Goal: Task Accomplishment & Management: Use online tool/utility

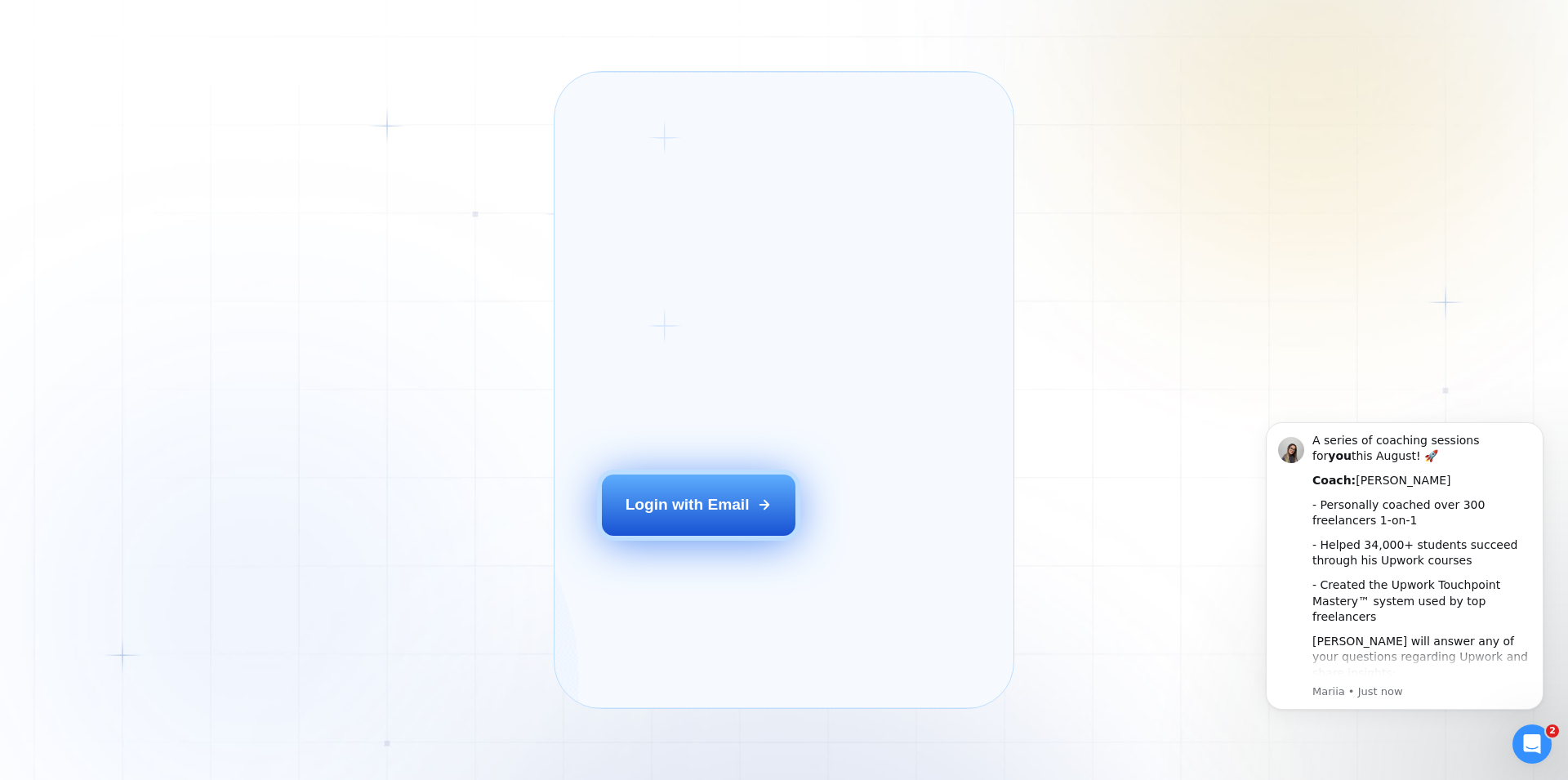
click at [702, 515] on div "Login with Email" at bounding box center [688, 504] width 124 height 21
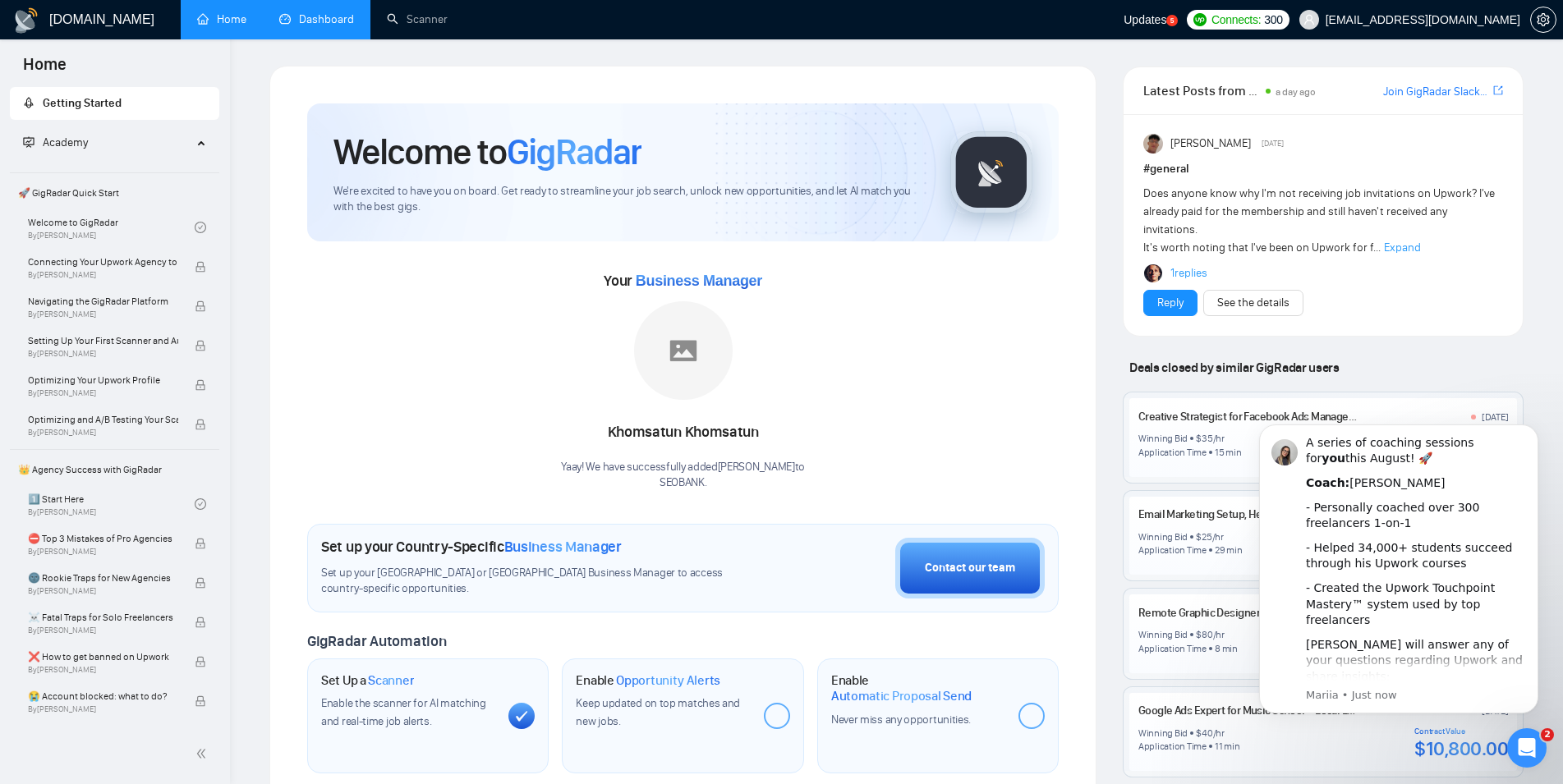
click at [318, 26] on link "Dashboard" at bounding box center [316, 19] width 75 height 14
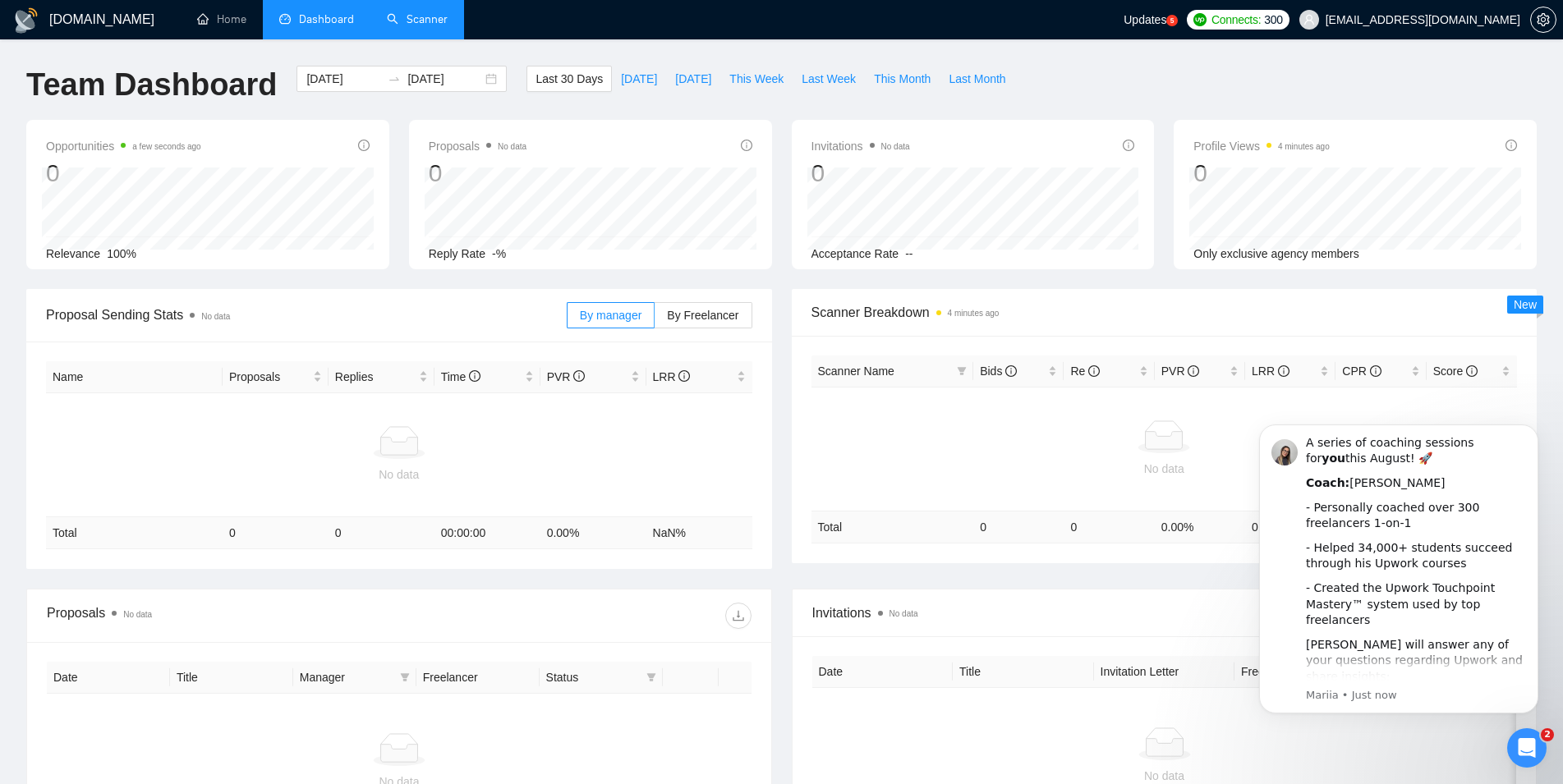
click at [431, 24] on link "Scanner" at bounding box center [417, 19] width 61 height 14
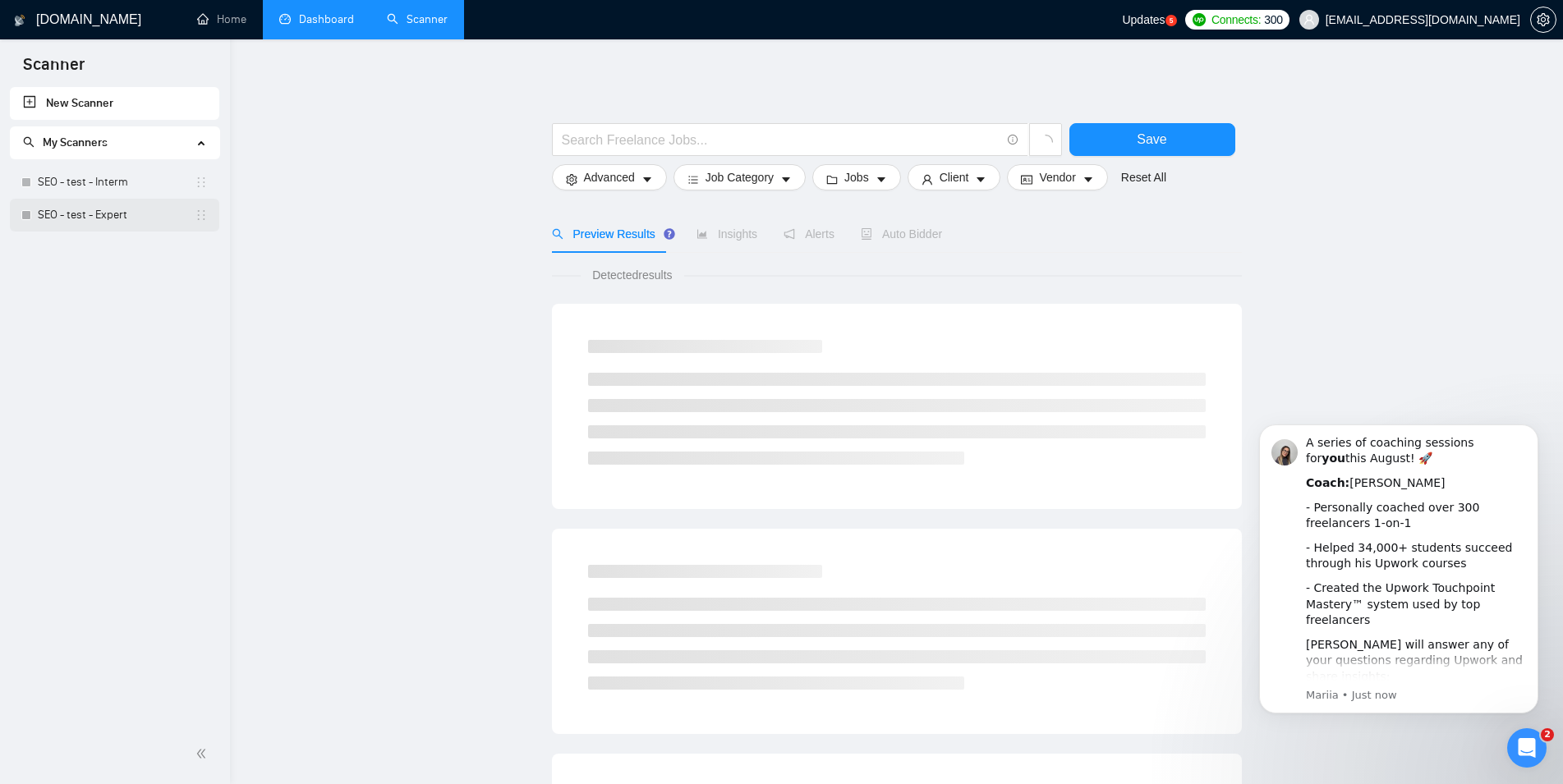
click at [110, 217] on link "SEO - test - Expert" at bounding box center [116, 215] width 157 height 33
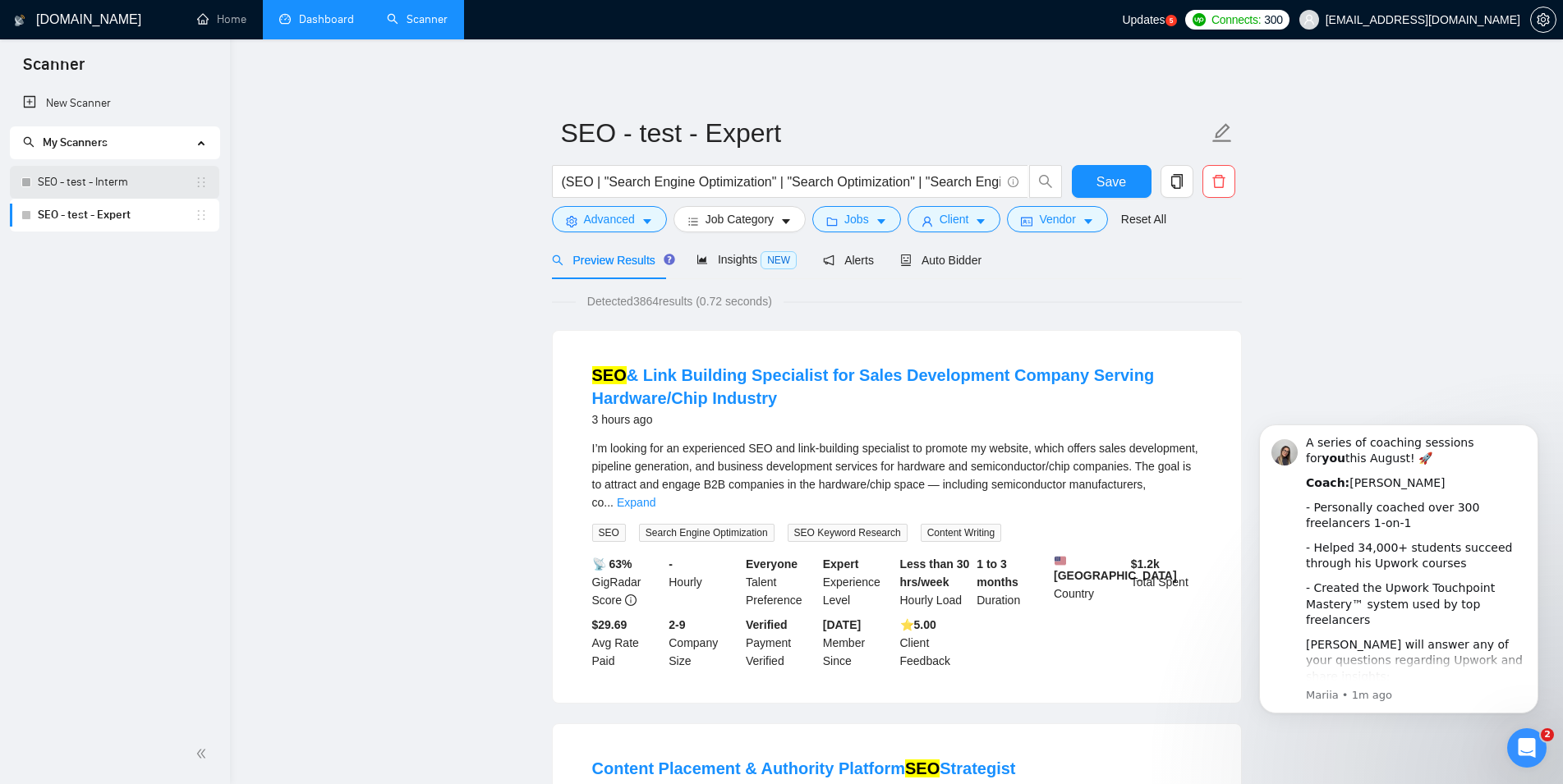
click at [130, 182] on link "SEO - test - Interm" at bounding box center [116, 182] width 157 height 33
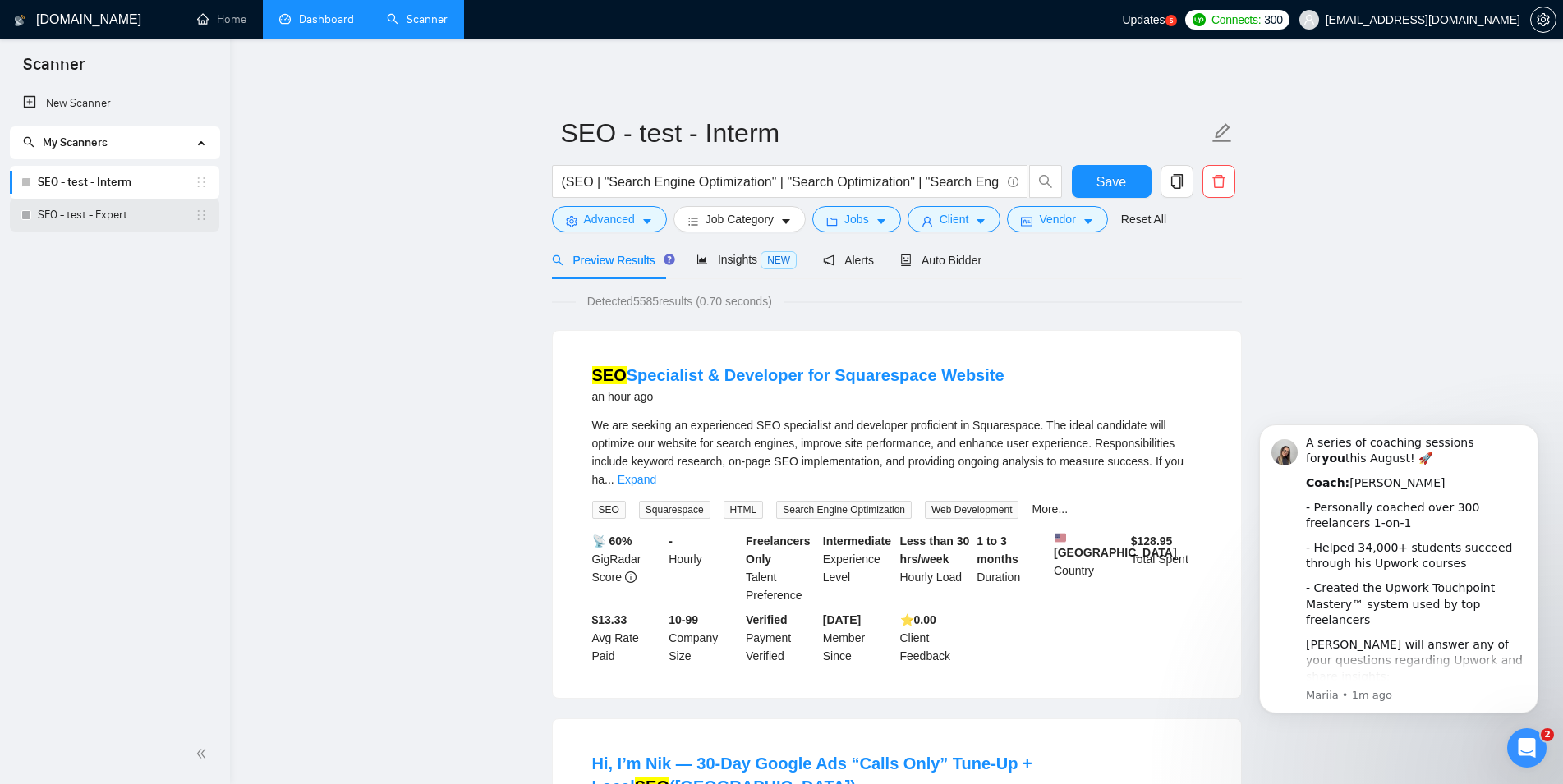
click at [126, 212] on link "SEO - test - Expert" at bounding box center [116, 215] width 157 height 33
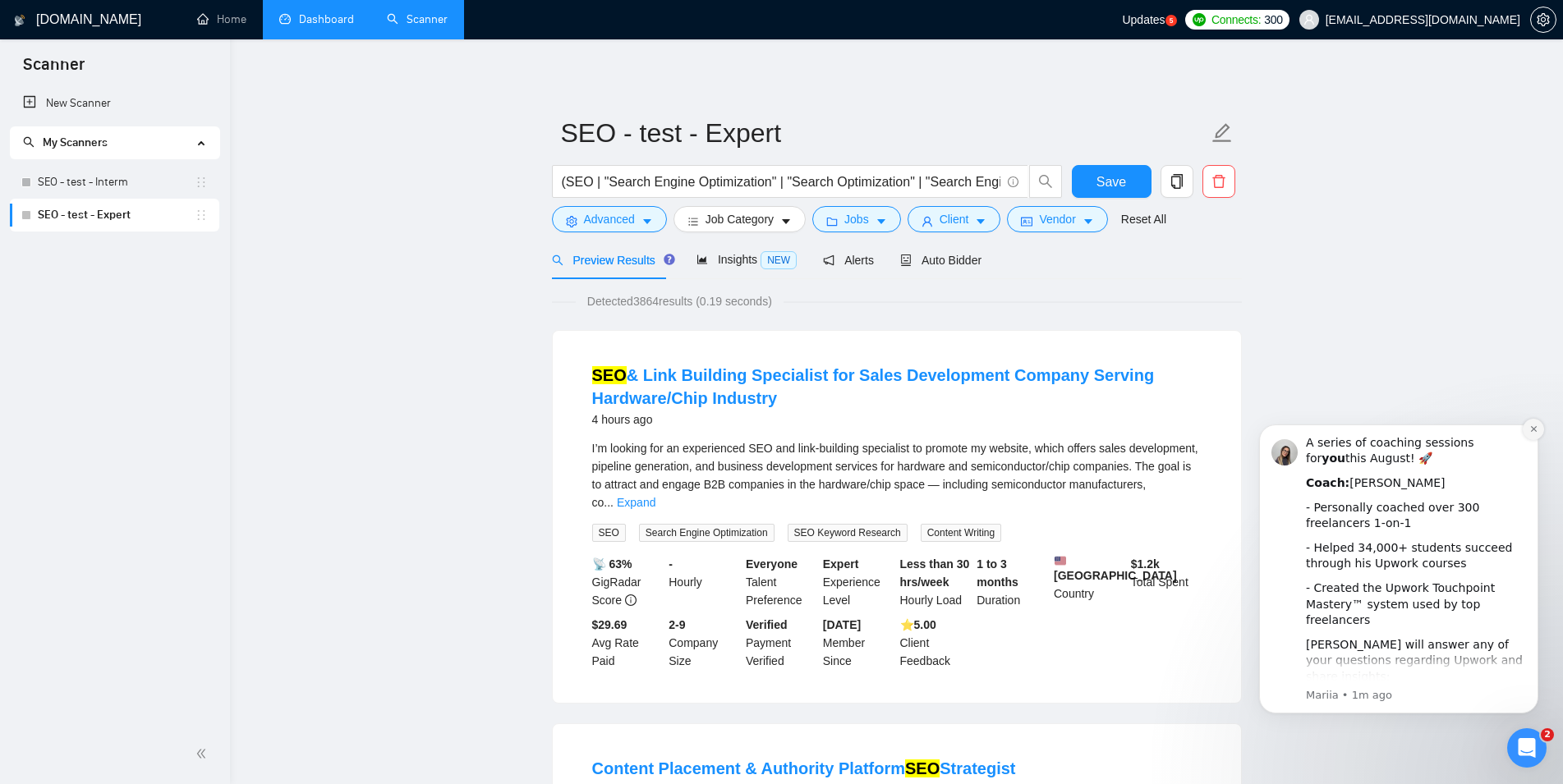
drag, startPoint x: 1535, startPoint y: 424, endPoint x: 2544, endPoint y: 886, distance: 1109.7
click at [1535, 424] on button "Dismiss notification" at bounding box center [1533, 429] width 21 height 21
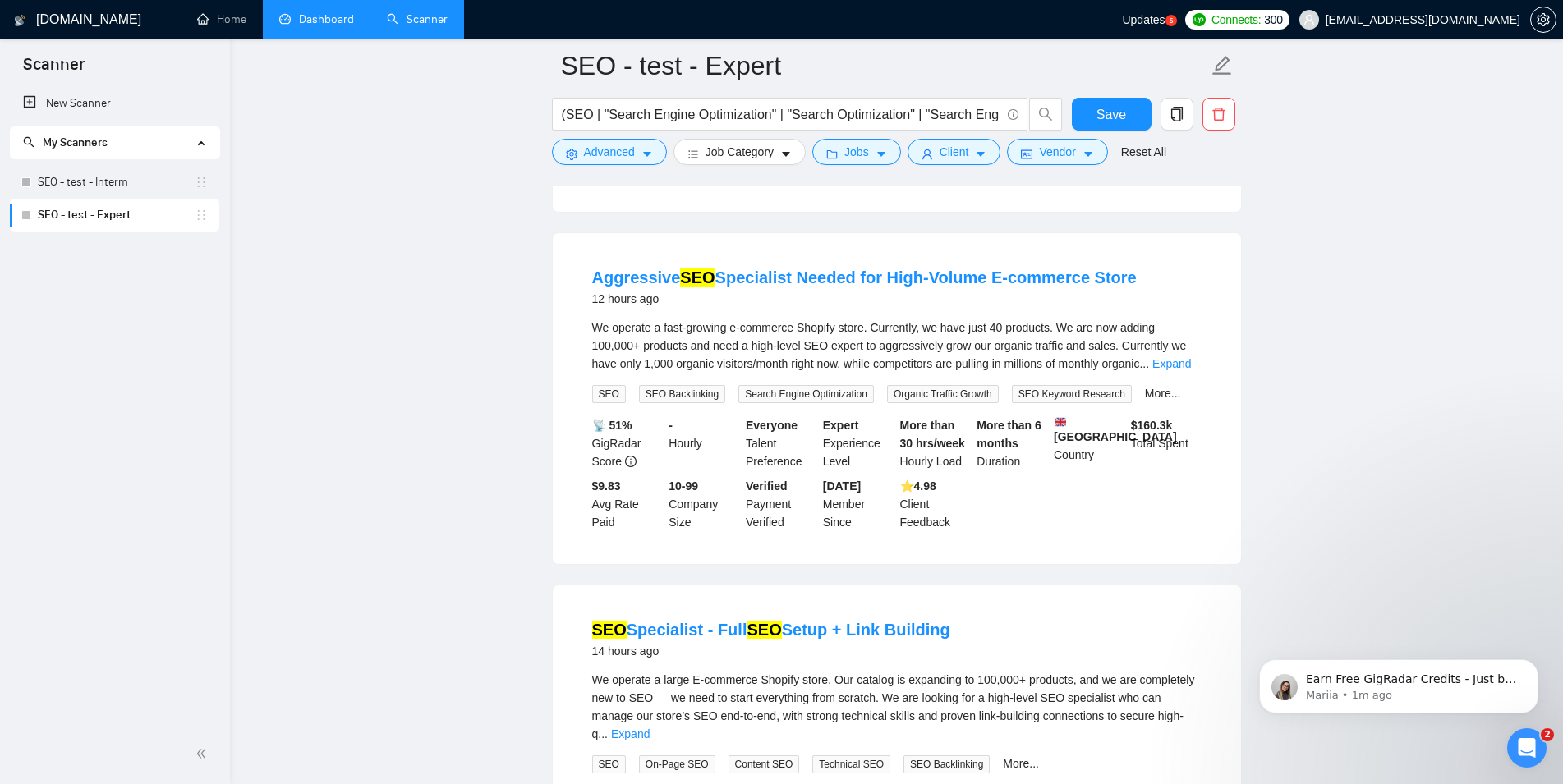
scroll to position [1423, 0]
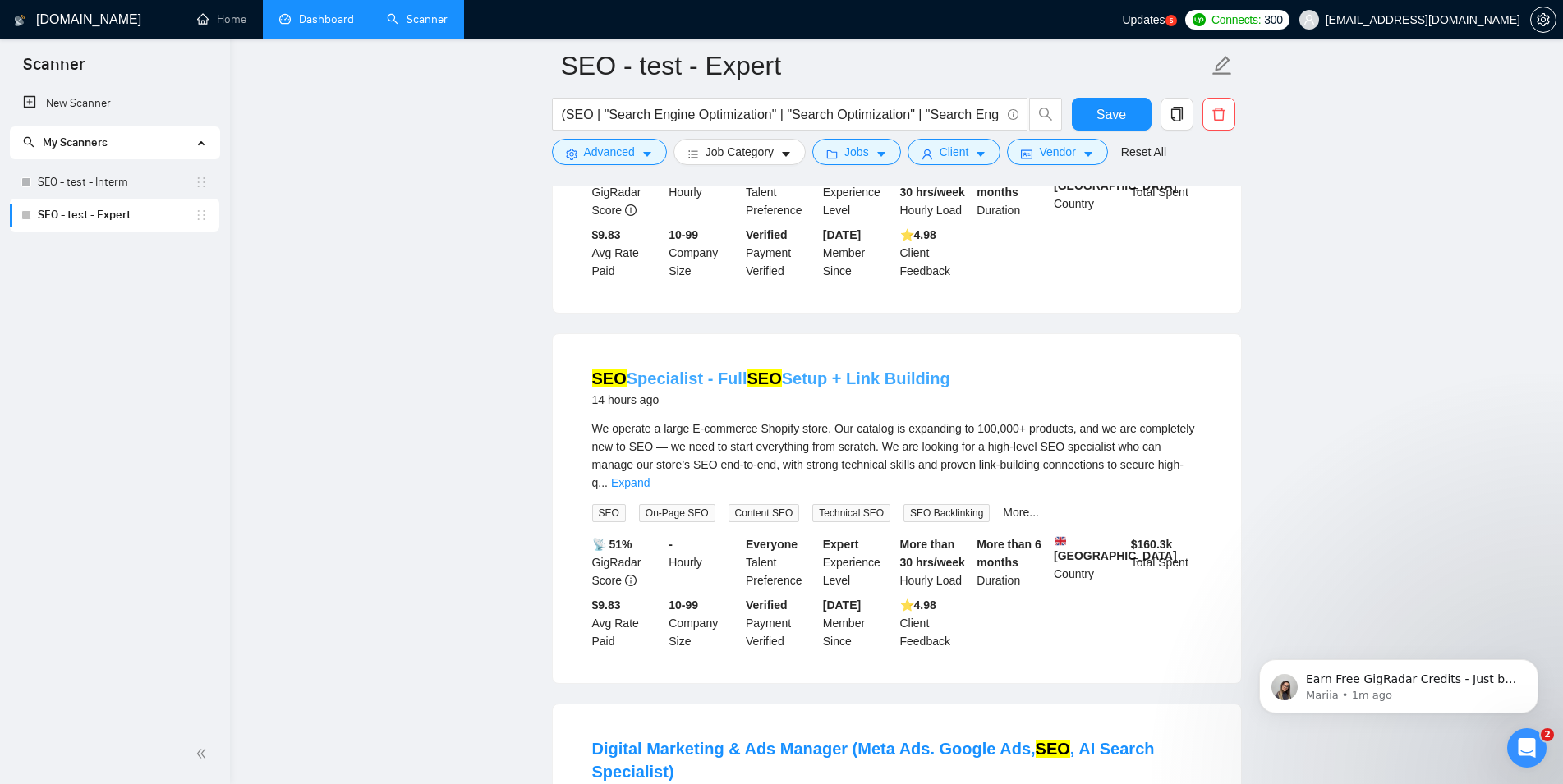
click at [842, 387] on link "SEO Specialist - Full SEO Setup + Link Building" at bounding box center [771, 378] width 358 height 18
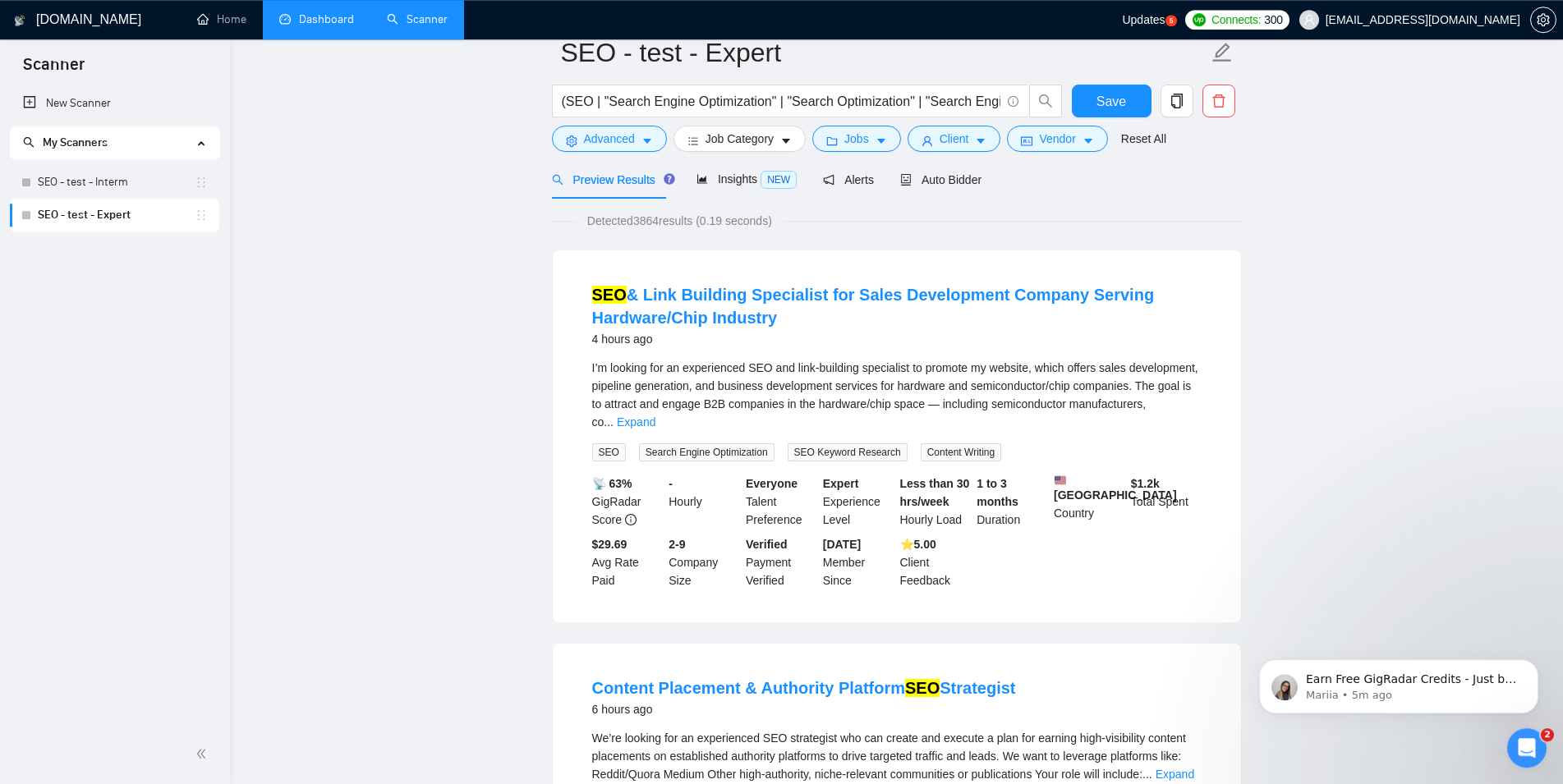
scroll to position [0, 0]
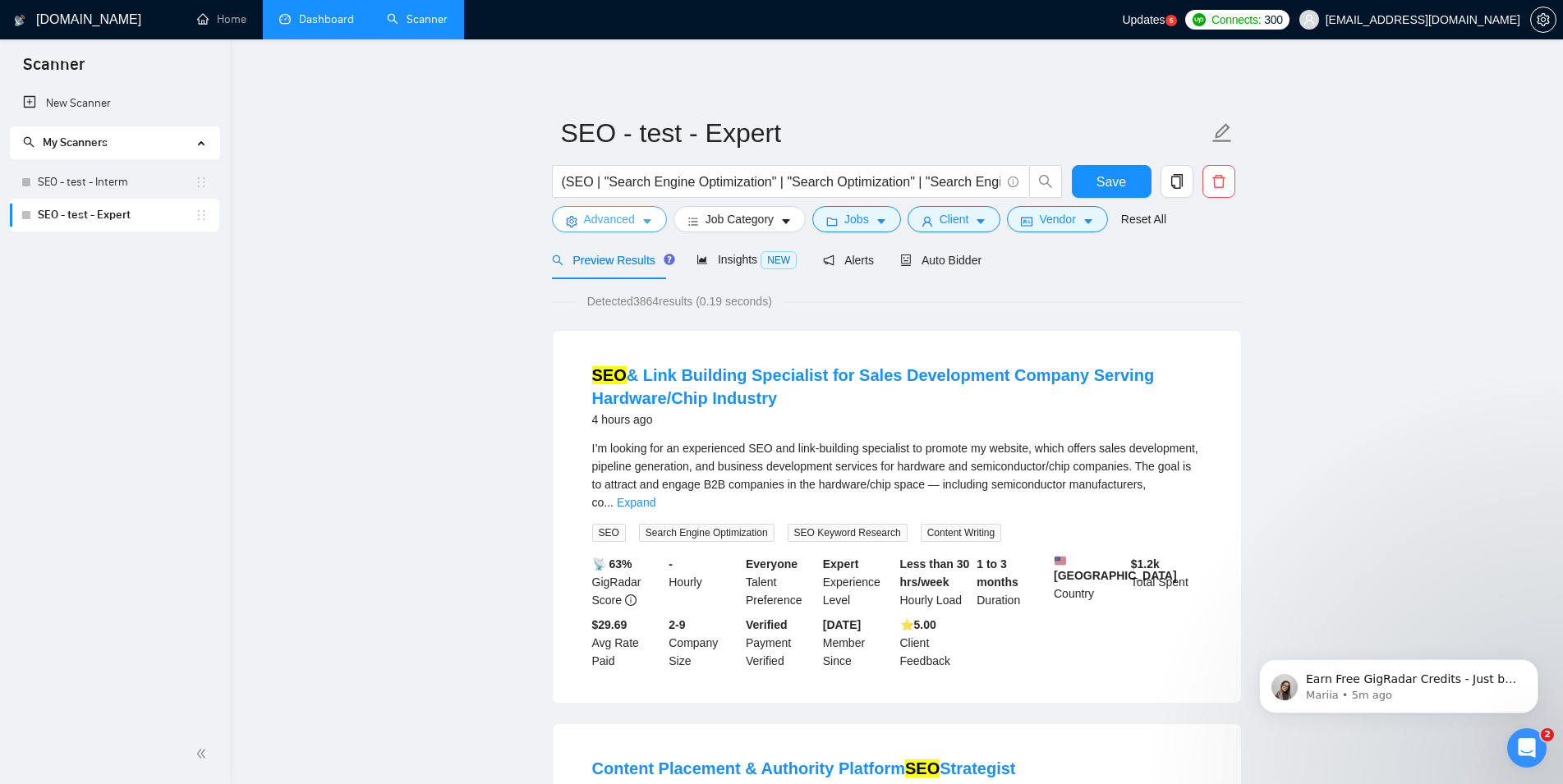
click at [651, 229] on button "Advanced" at bounding box center [609, 219] width 115 height 26
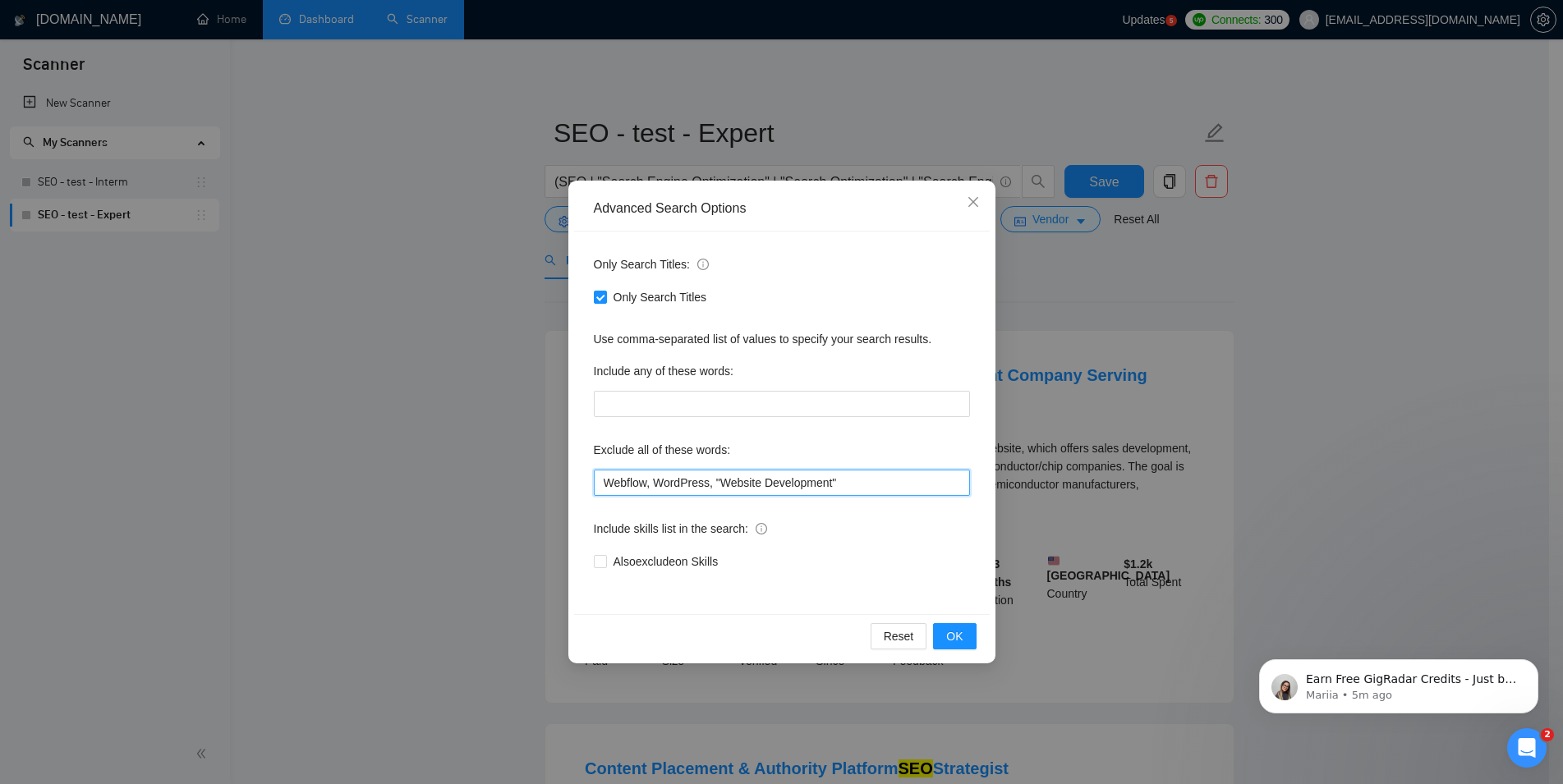
click at [656, 486] on input "Webflow, WordPress, "Website Development"" at bounding box center [782, 482] width 376 height 26
click at [644, 485] on input "Webflow, WordPress, "Website Development"" at bounding box center [782, 482] width 376 height 26
drag, startPoint x: 848, startPoint y: 480, endPoint x: 420, endPoint y: 480, distance: 428.0
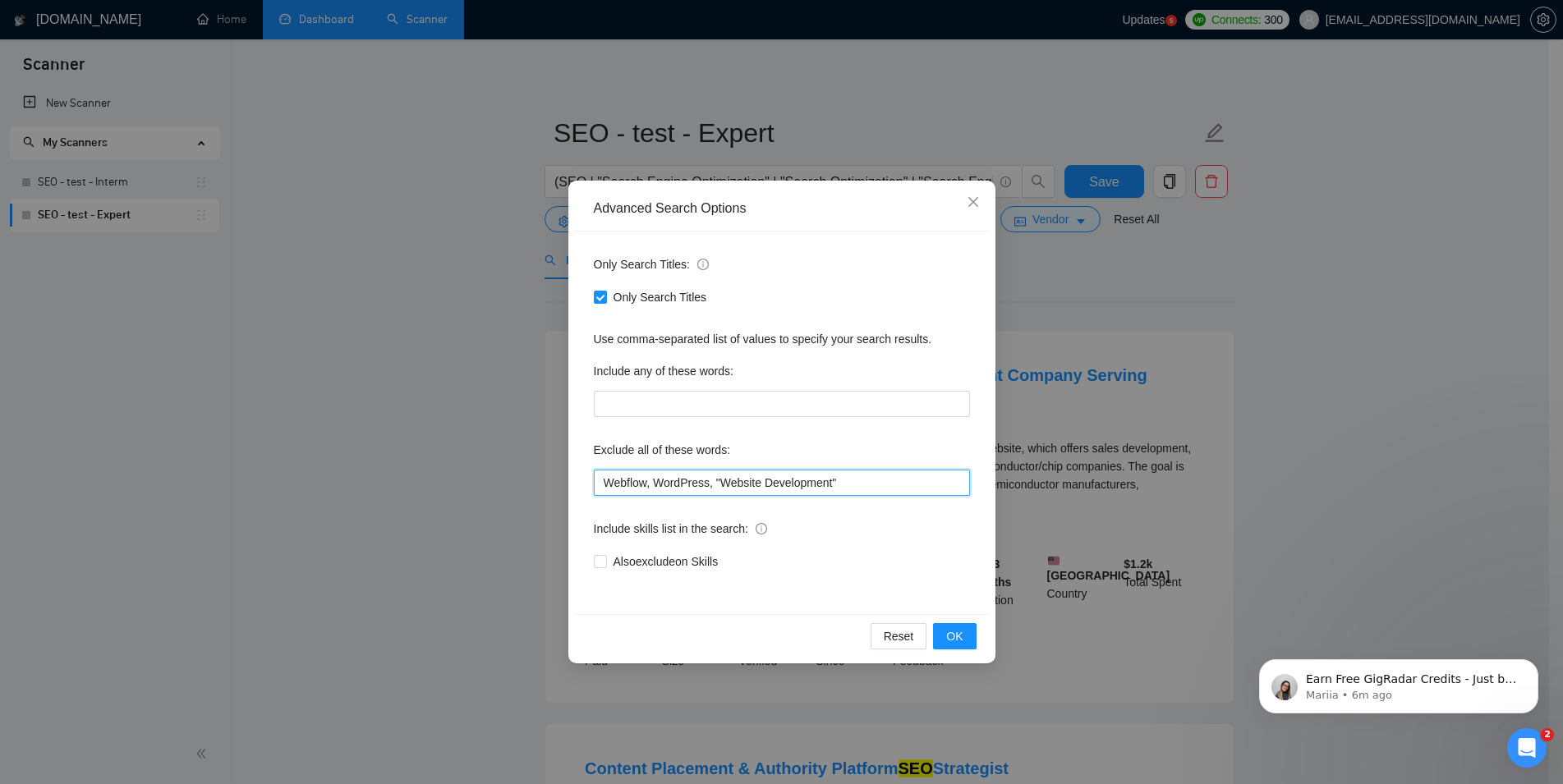
click at [594, 480] on input "Webflow, WordPress, "Website Development"" at bounding box center [782, 482] width 376 height 26
click at [715, 484] on input "Webflow, WordPress, "Website Development"" at bounding box center [782, 482] width 376 height 26
drag, startPoint x: 707, startPoint y: 483, endPoint x: 658, endPoint y: 483, distance: 49.0
click at [658, 483] on input "Webflow, WordPress, "Website Development"" at bounding box center [782, 482] width 376 height 26
drag, startPoint x: 802, startPoint y: 477, endPoint x: 679, endPoint y: 488, distance: 123.5
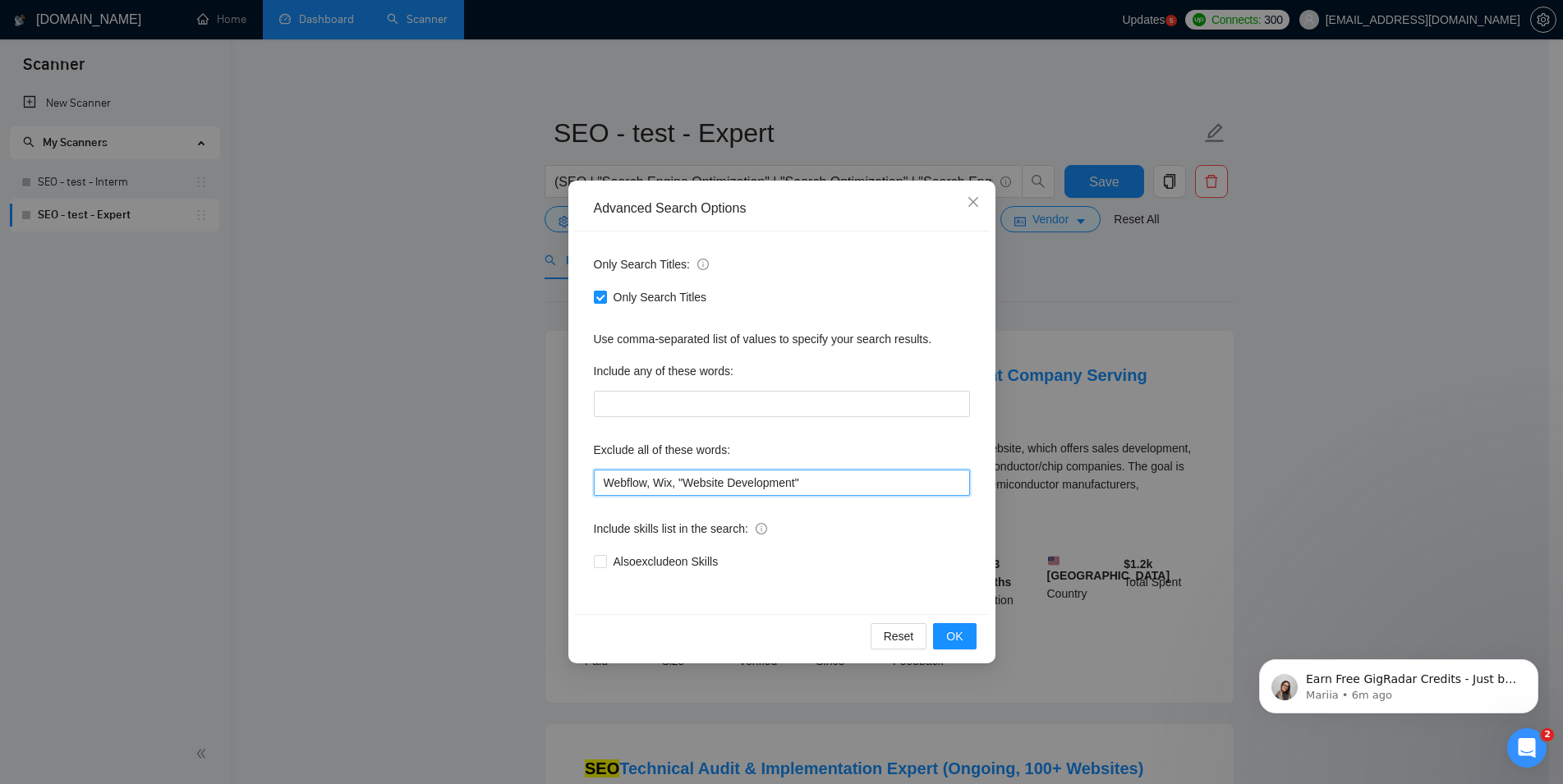
click at [679, 488] on input "Webflow, Wix, "Website Development"" at bounding box center [782, 482] width 376 height 26
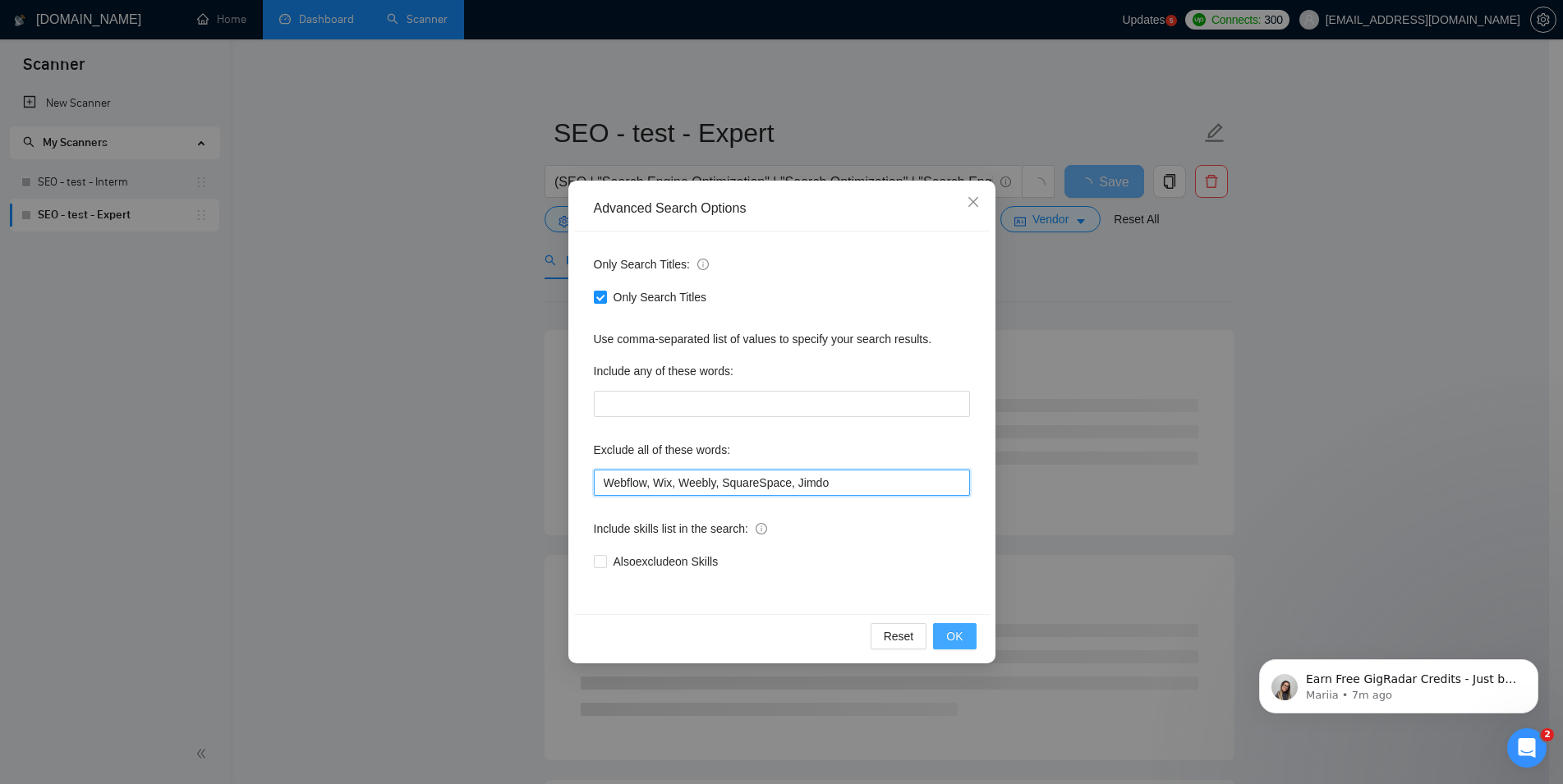
type input "Webflow, Wix, Weebly, SquareSpace, Jimdo"
click at [962, 632] on span "OK" at bounding box center [954, 636] width 16 height 18
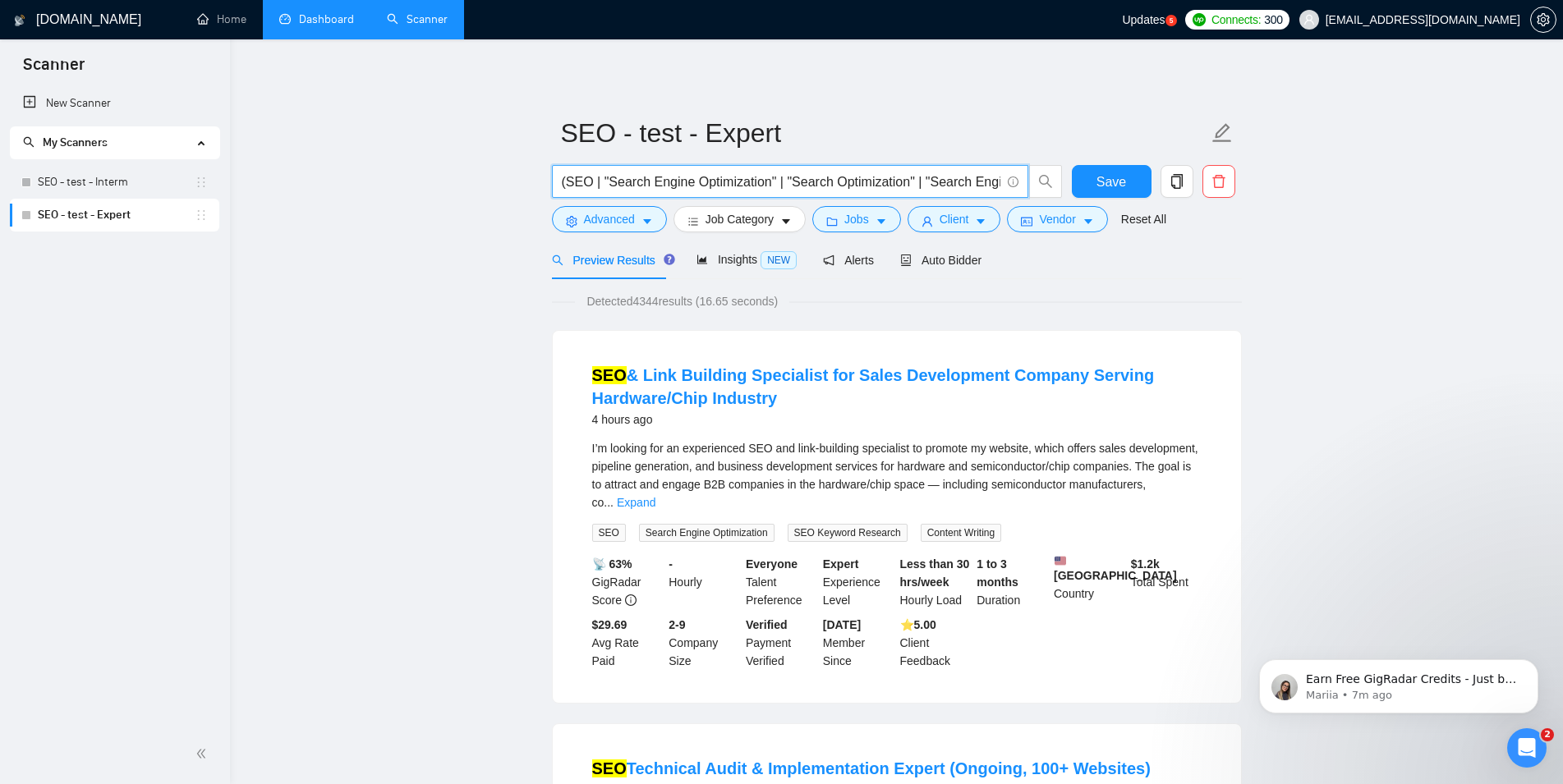
scroll to position [0, 14]
drag, startPoint x: 620, startPoint y: 180, endPoint x: 1302, endPoint y: 178, distance: 682.0
click at [1000, 178] on input "(SEO | "Search Engine Optimization" | "Search Optimization" | "Search Engine")" at bounding box center [781, 182] width 438 height 20
click at [995, 178] on input "(SEO | "Search Engine Optimization" | "Search Optimization" | "Search Engine")" at bounding box center [781, 182] width 438 height 20
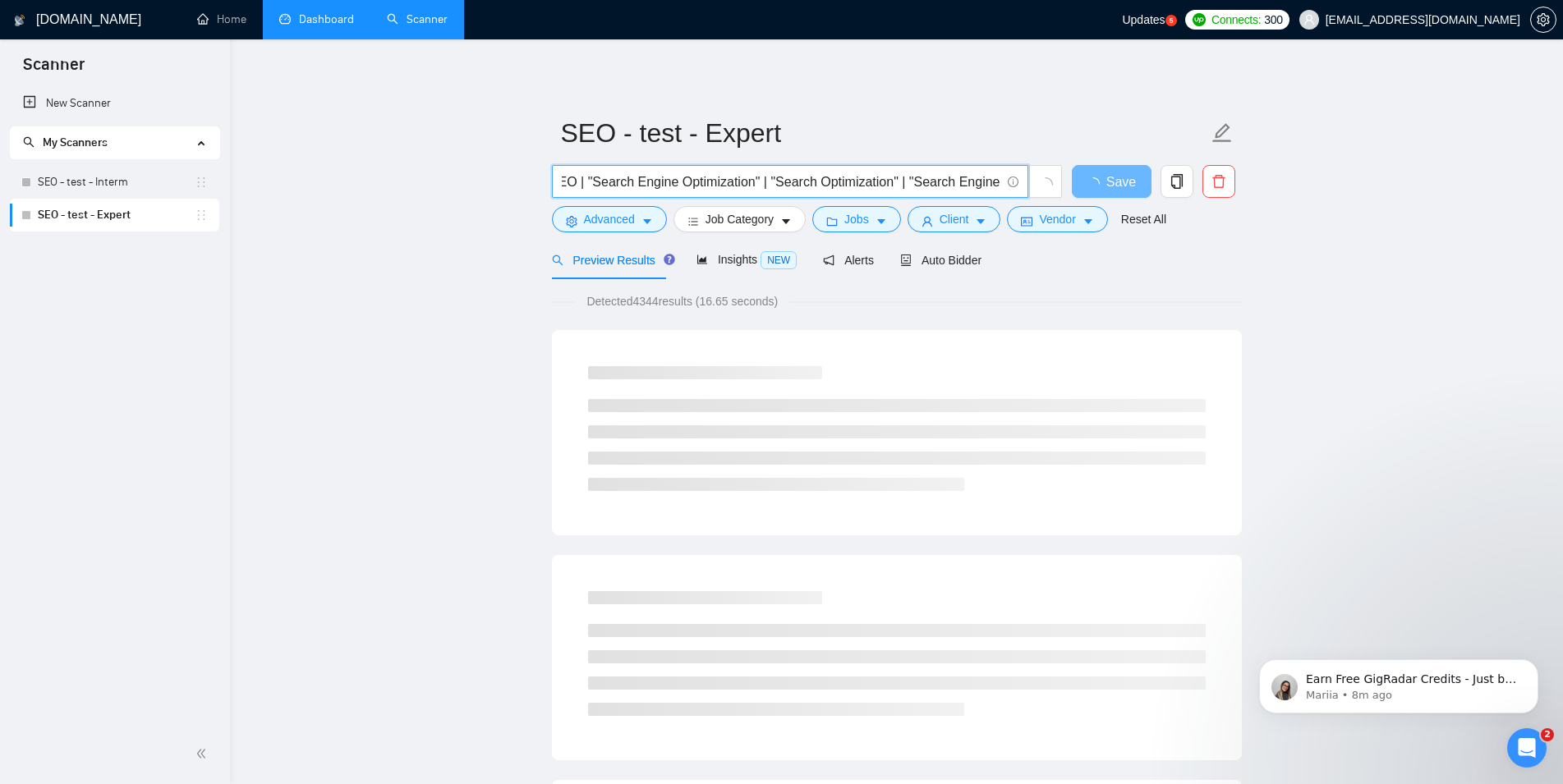
paste input "(Local*) ((SEO*)"
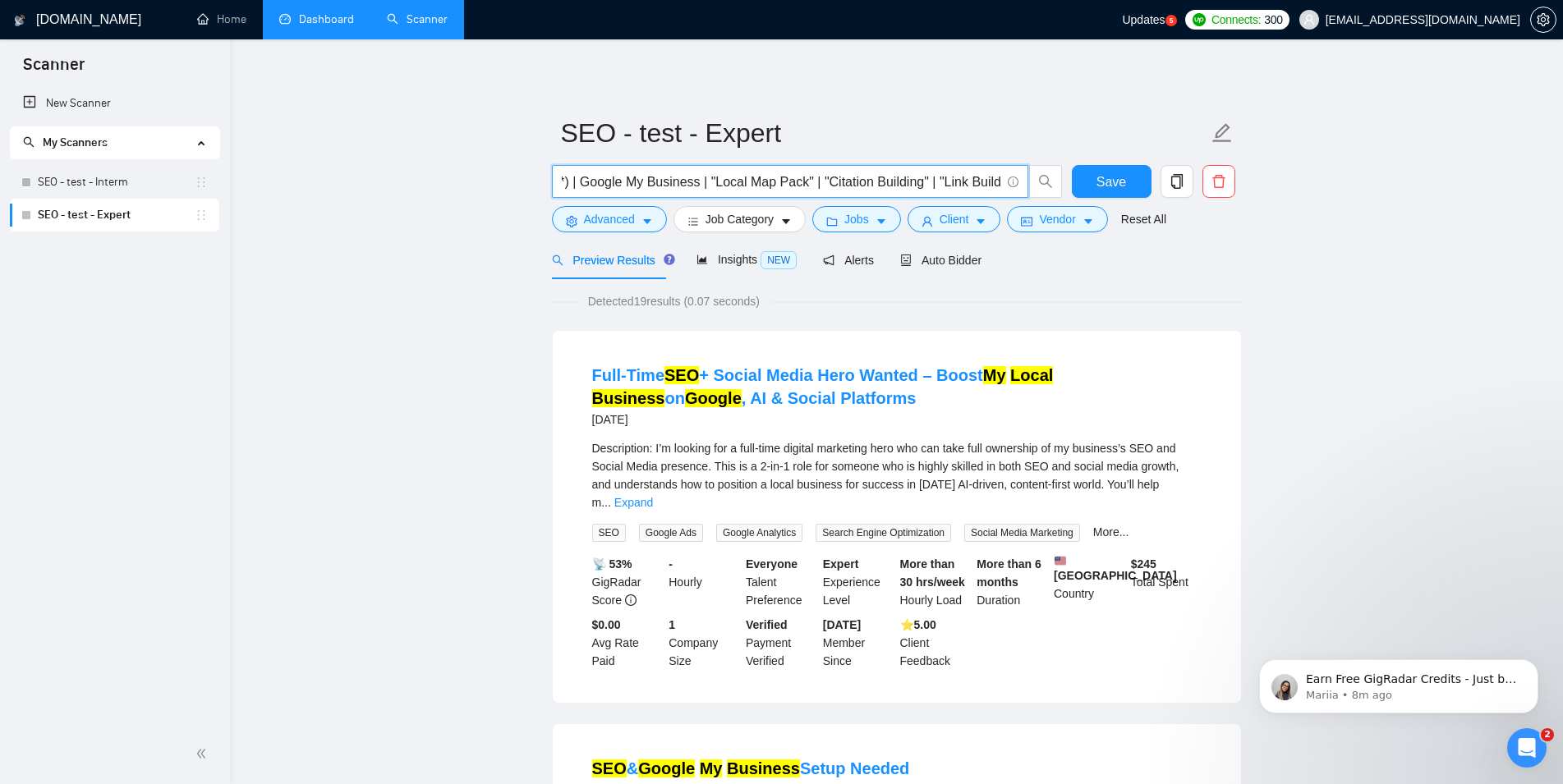
scroll to position [0, 561]
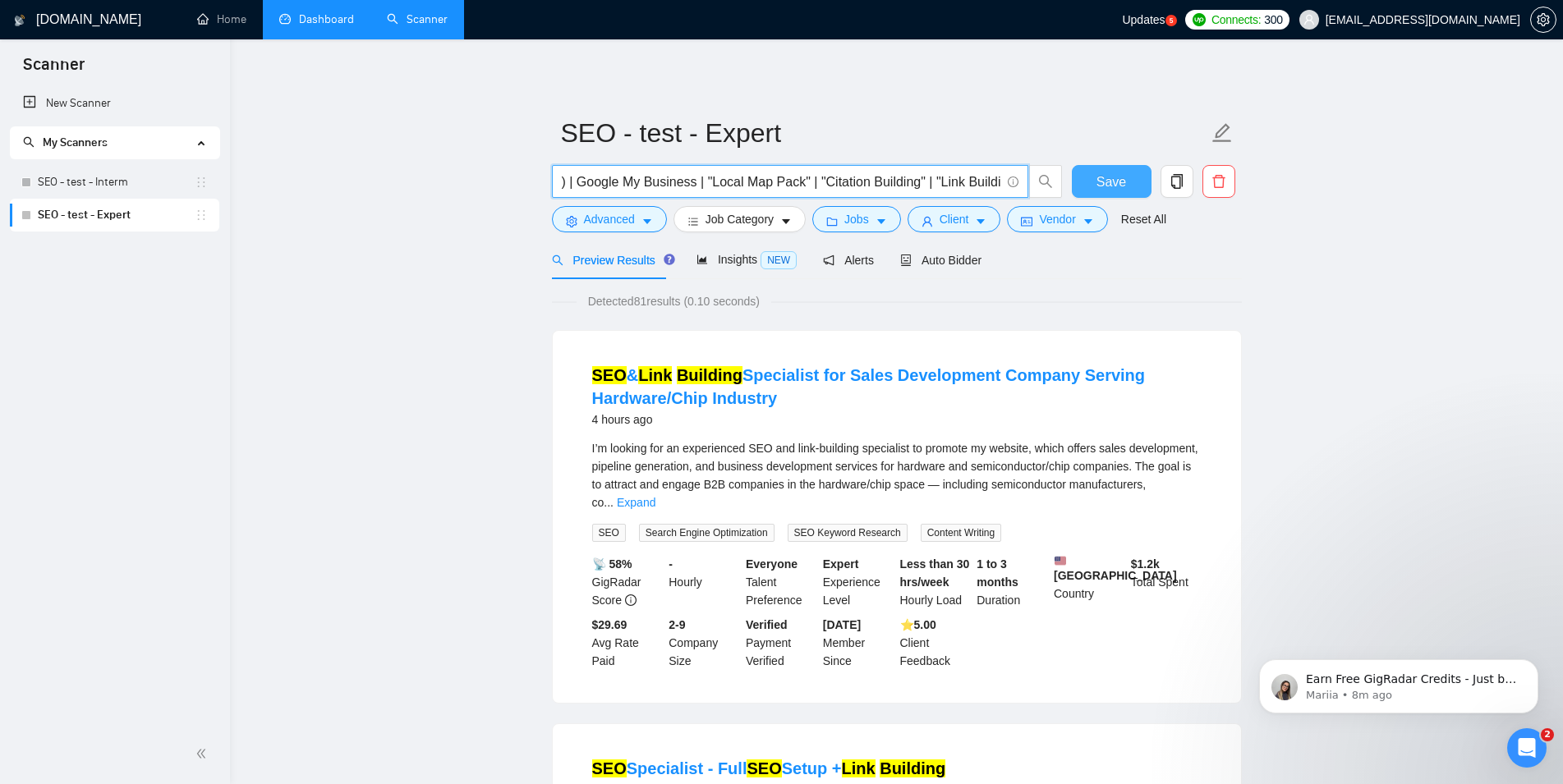
type input "(SEO | "Search Engine Optimization" | "Search Optimization" | "Search Engine" |…"
click at [1123, 184] on span "Save" at bounding box center [1111, 182] width 29 height 20
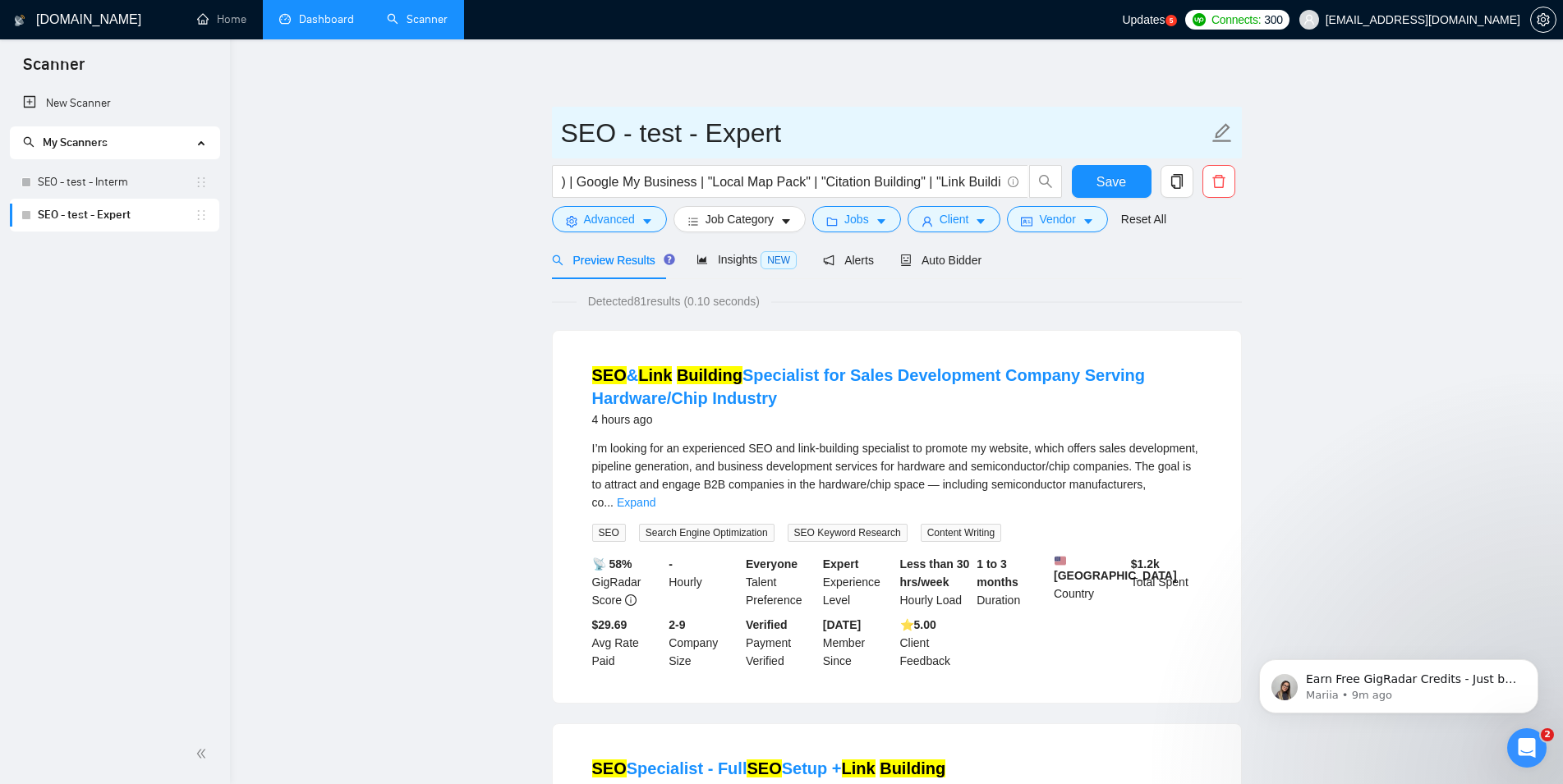
click at [1227, 139] on icon "edit" at bounding box center [1222, 132] width 21 height 21
drag, startPoint x: 618, startPoint y: 132, endPoint x: 672, endPoint y: 132, distance: 54.0
click at [672, 132] on input "SEO - test - Expert" at bounding box center [885, 133] width 647 height 41
type input "SEOBANK - Expert Scan"
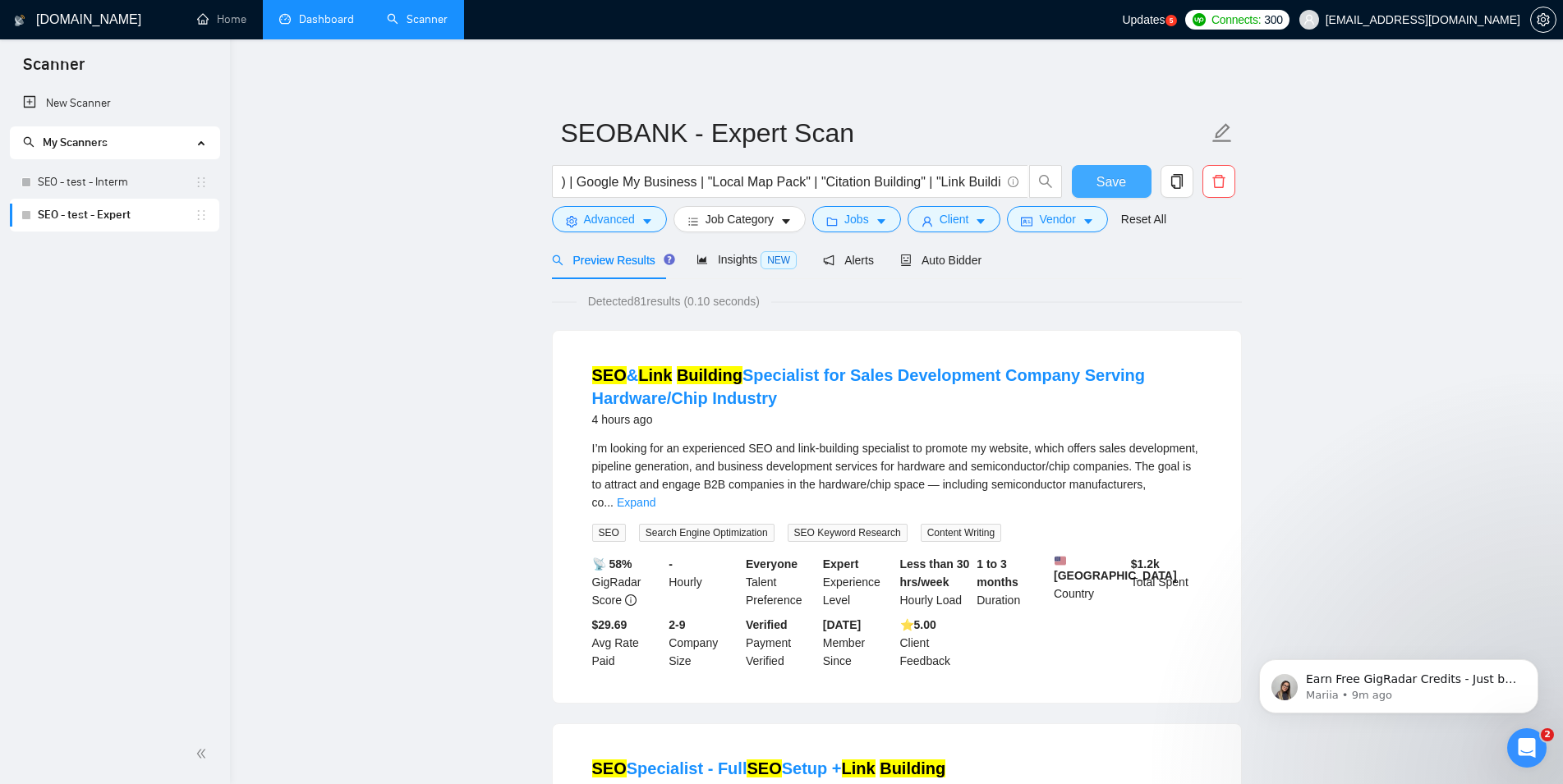
click at [1105, 178] on span "Save" at bounding box center [1111, 182] width 29 height 20
click at [126, 184] on link "SEO - test - Interm" at bounding box center [116, 182] width 157 height 33
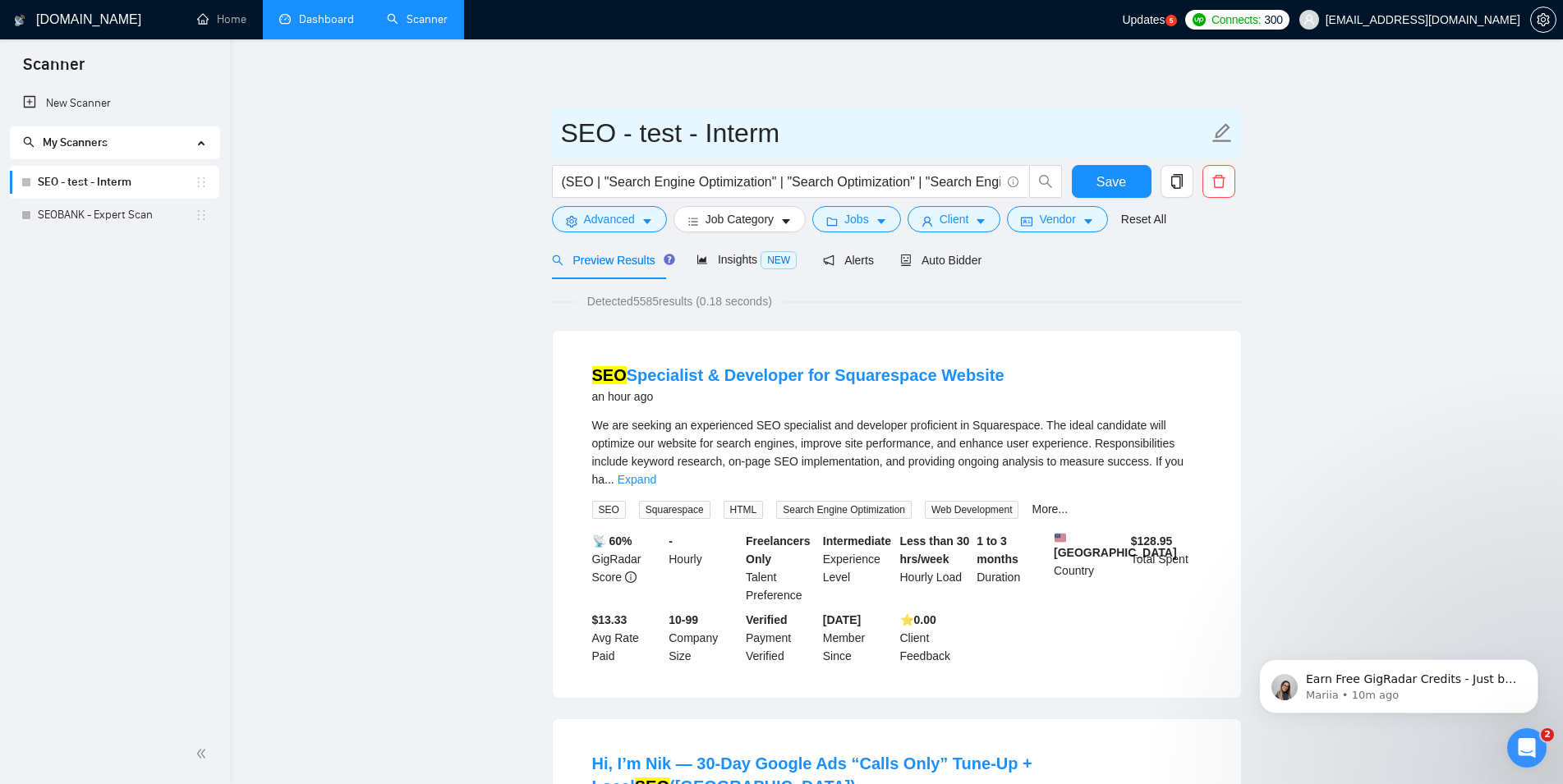
click at [1219, 131] on icon "edit" at bounding box center [1222, 132] width 19 height 19
drag, startPoint x: 676, startPoint y: 130, endPoint x: 607, endPoint y: 130, distance: 69.0
click at [607, 130] on input "SEO - test - Interm" at bounding box center [885, 133] width 647 height 41
drag, startPoint x: 771, startPoint y: 132, endPoint x: 699, endPoint y: 141, distance: 72.6
click at [699, 141] on input "SEOBANK - Interm Scan" at bounding box center [885, 133] width 647 height 41
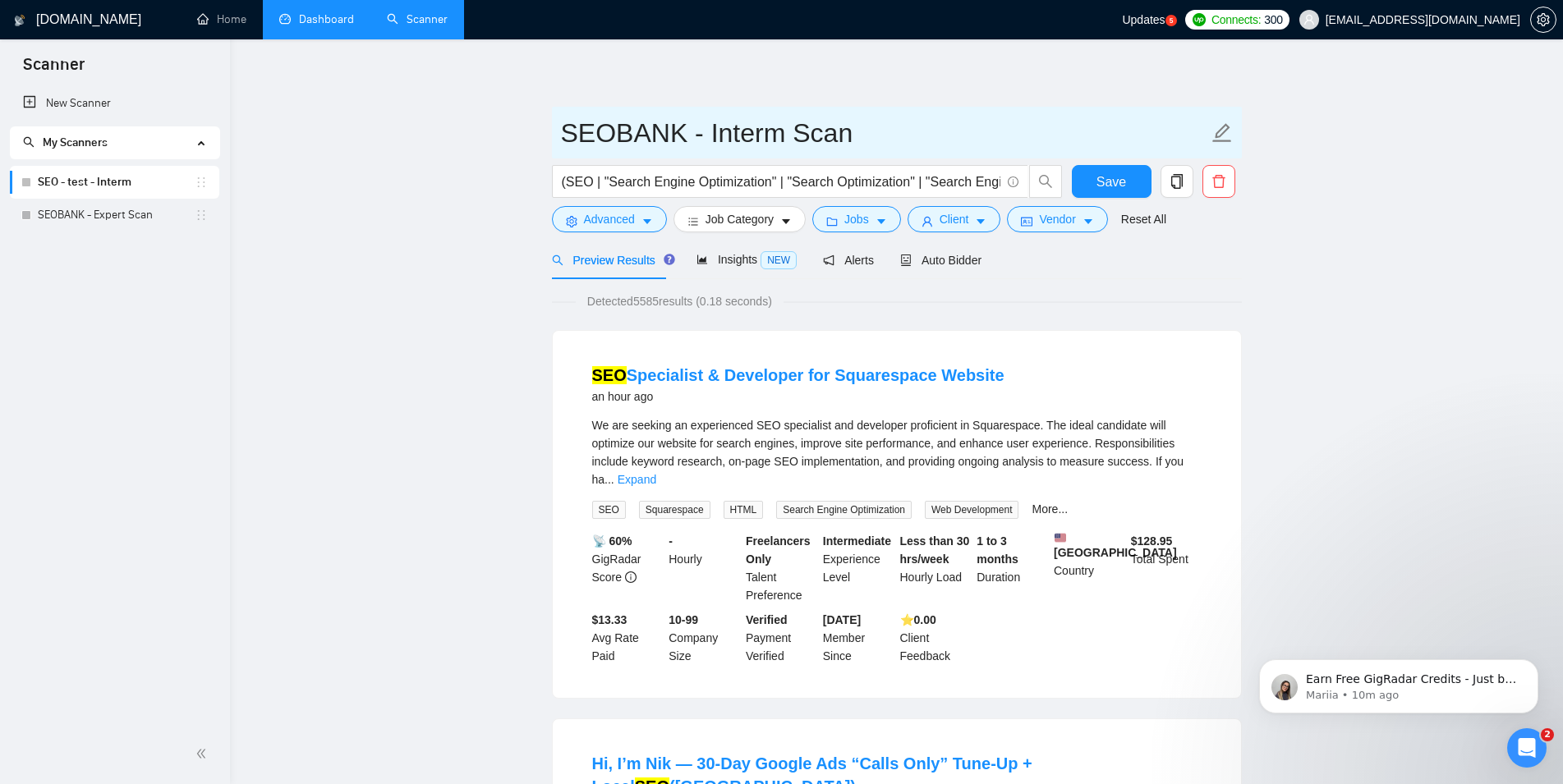
paste input "ediate"
type input "SEOBANK - Intermediate Scan"
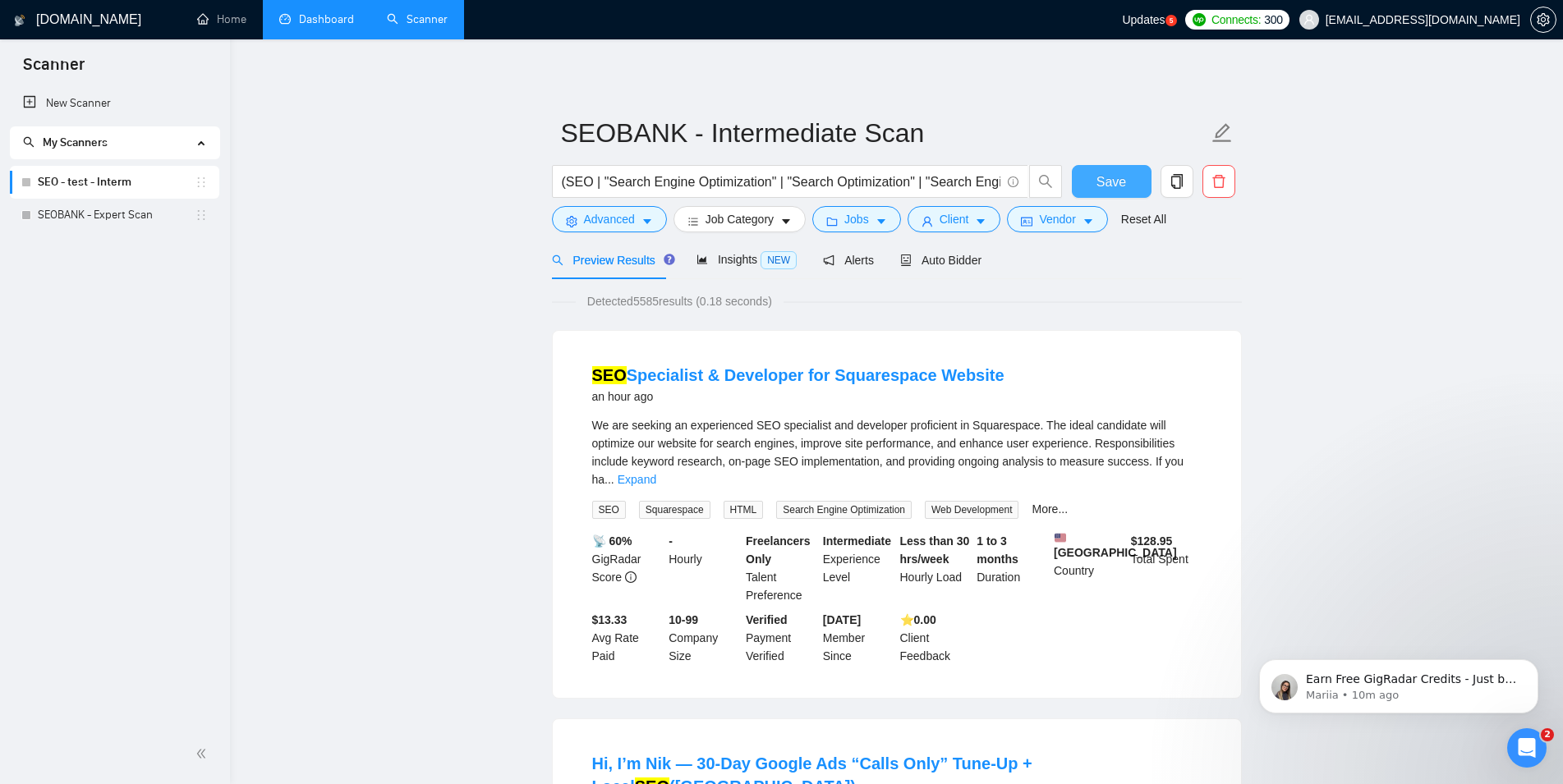
click at [1094, 178] on button "Save" at bounding box center [1111, 181] width 80 height 33
click at [1401, 676] on p "Earn Free GigRadar Credits - Just by Sharing Your Story! 💬 Want more credits fo…" at bounding box center [1411, 679] width 211 height 16
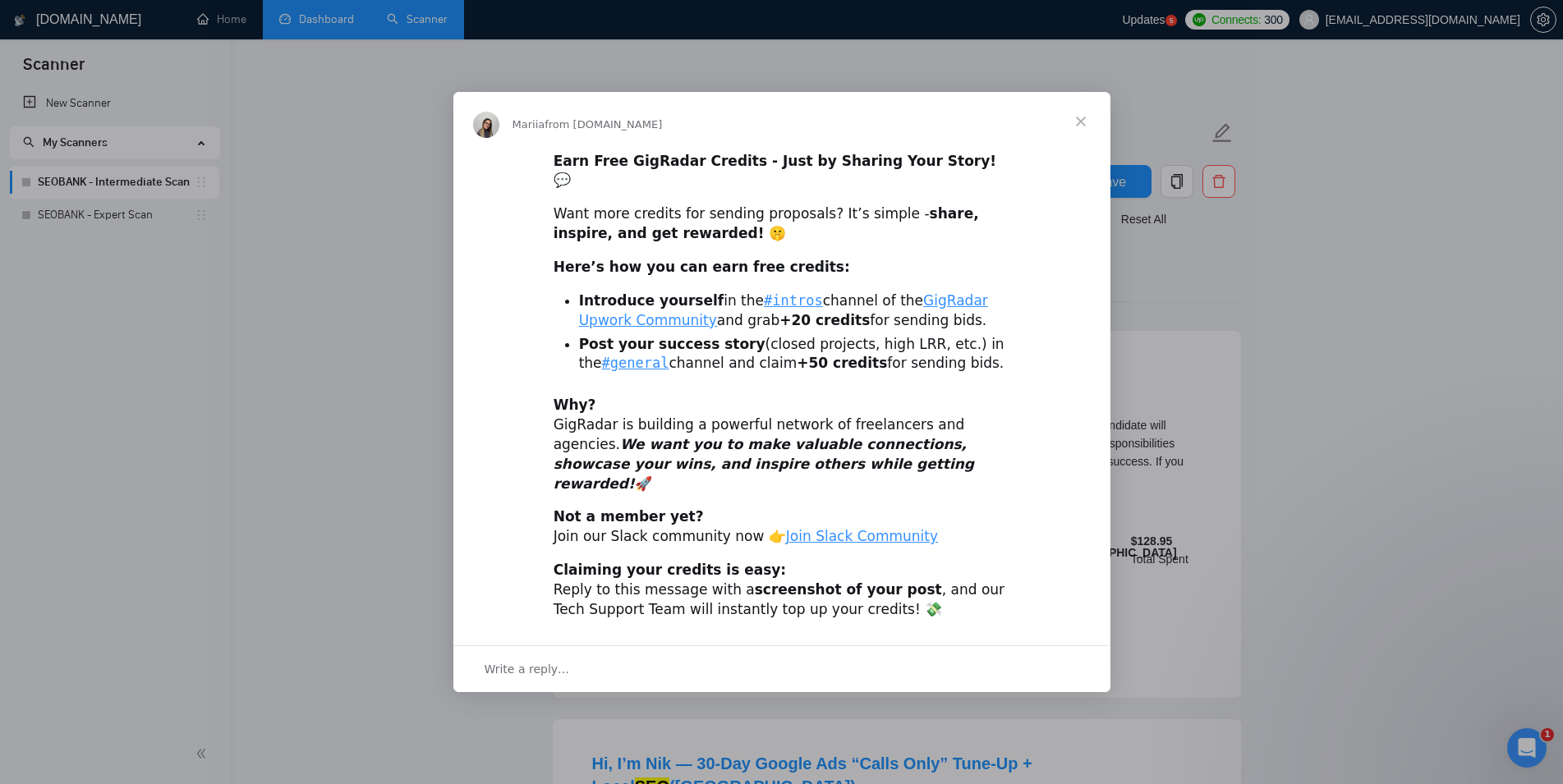
click at [1089, 136] on span "Close" at bounding box center [1081, 121] width 59 height 59
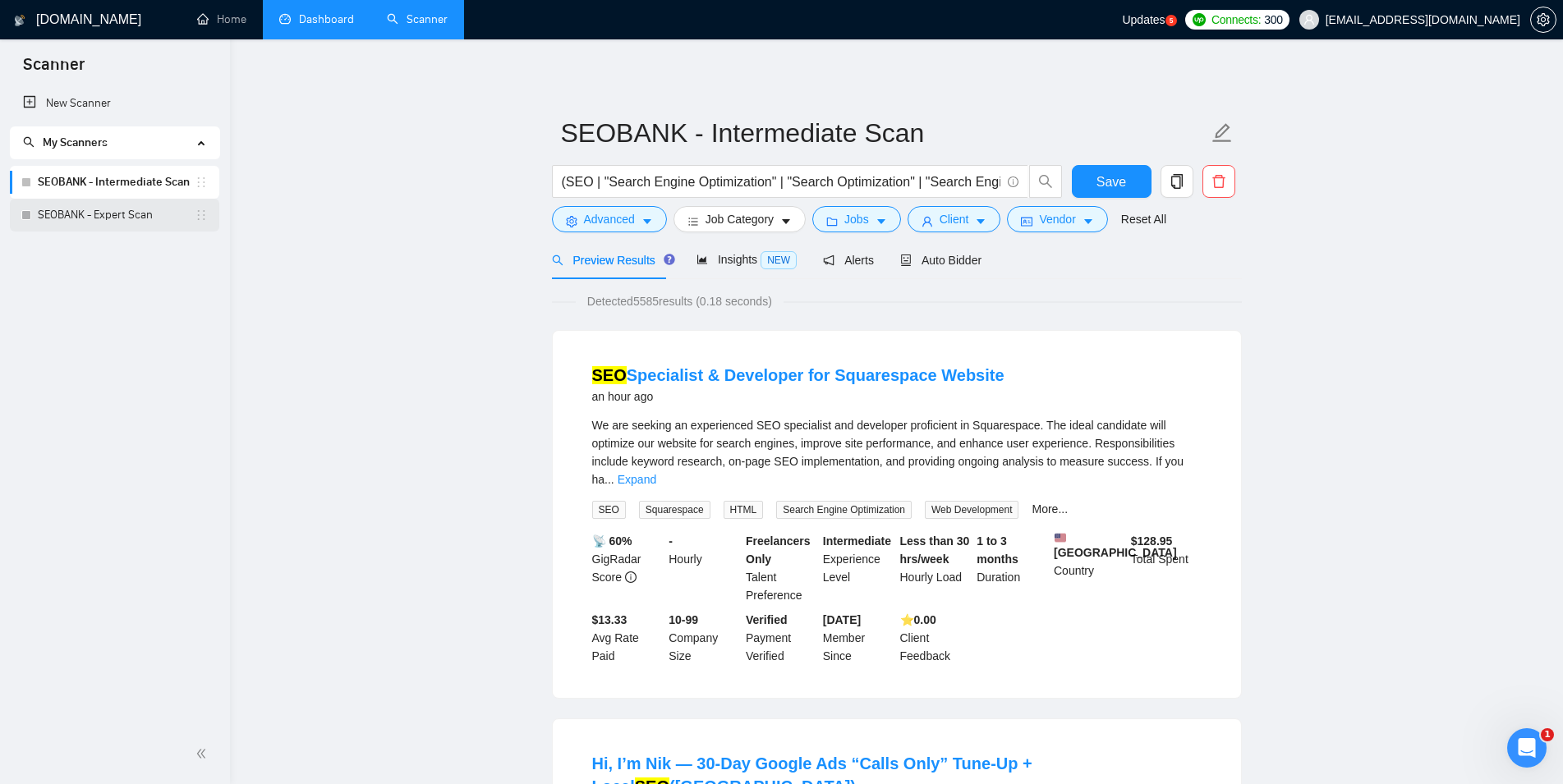
click at [94, 214] on link "SEOBANK - Expert Scan" at bounding box center [116, 215] width 157 height 33
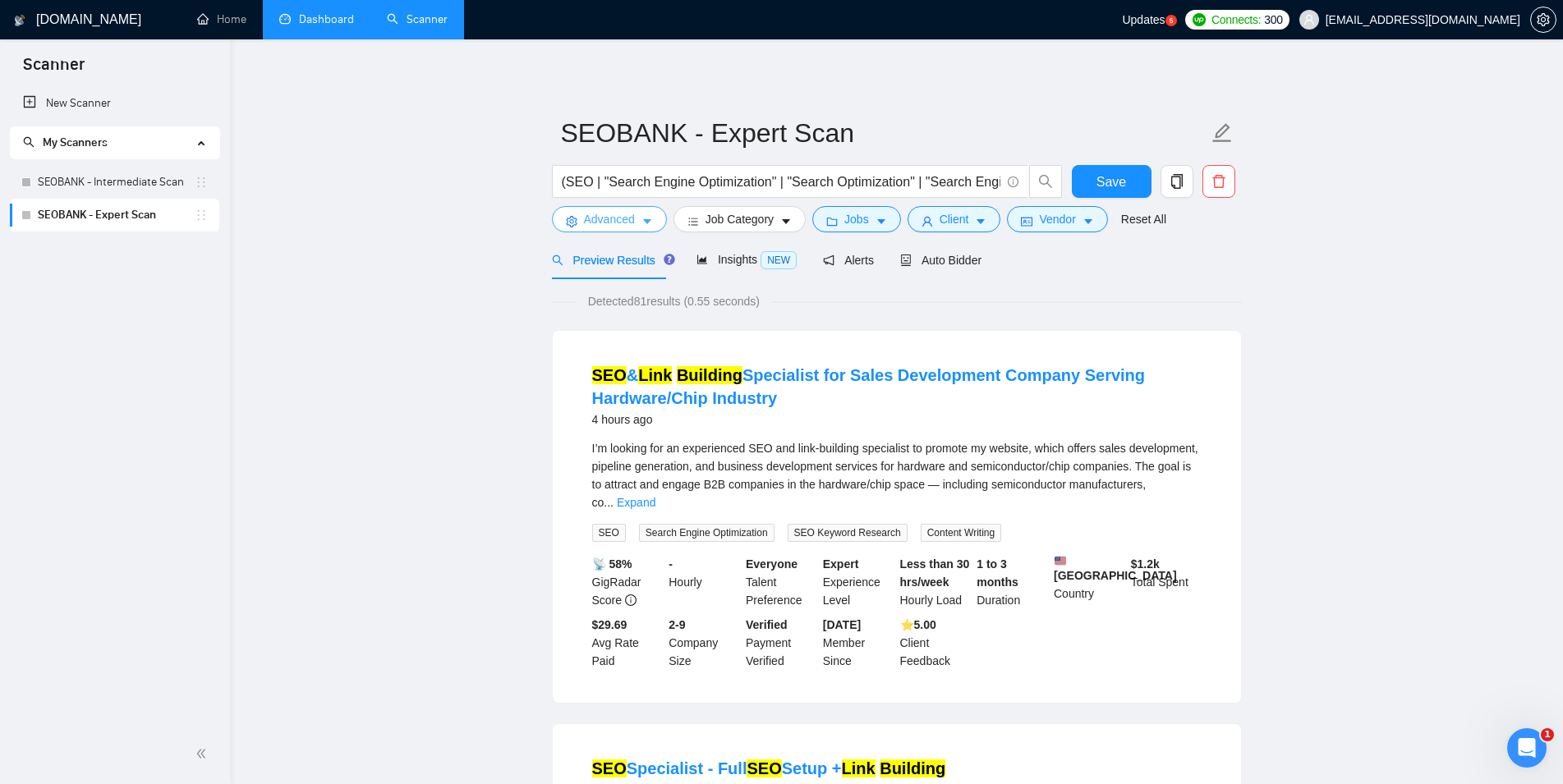
click at [639, 213] on button "Advanced" at bounding box center [609, 219] width 115 height 26
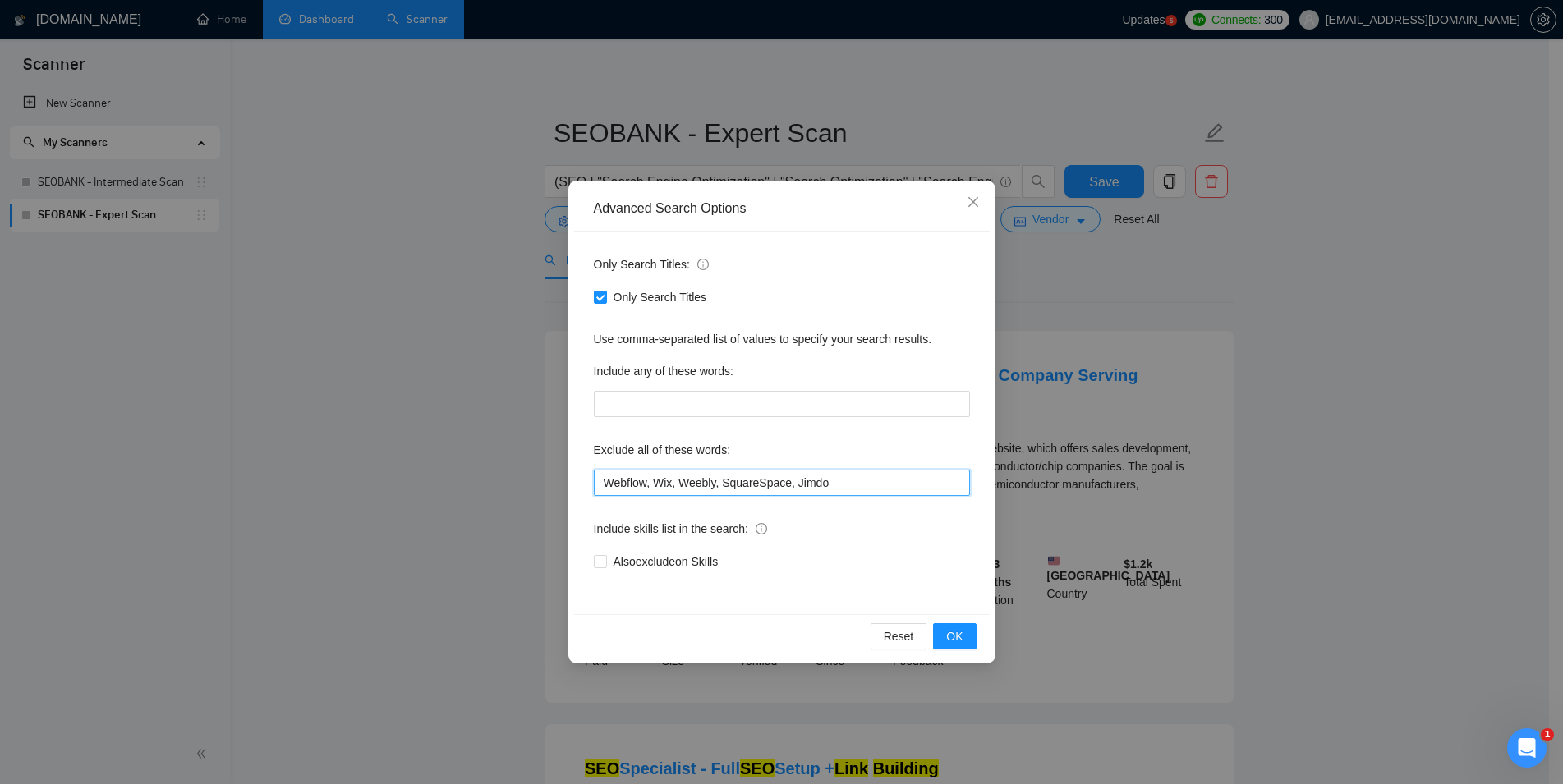
click at [766, 487] on input "Webflow, Wix, Weebly, SquareSpace, Jimdo" at bounding box center [782, 482] width 376 height 26
click at [953, 637] on span "OK" at bounding box center [954, 636] width 16 height 18
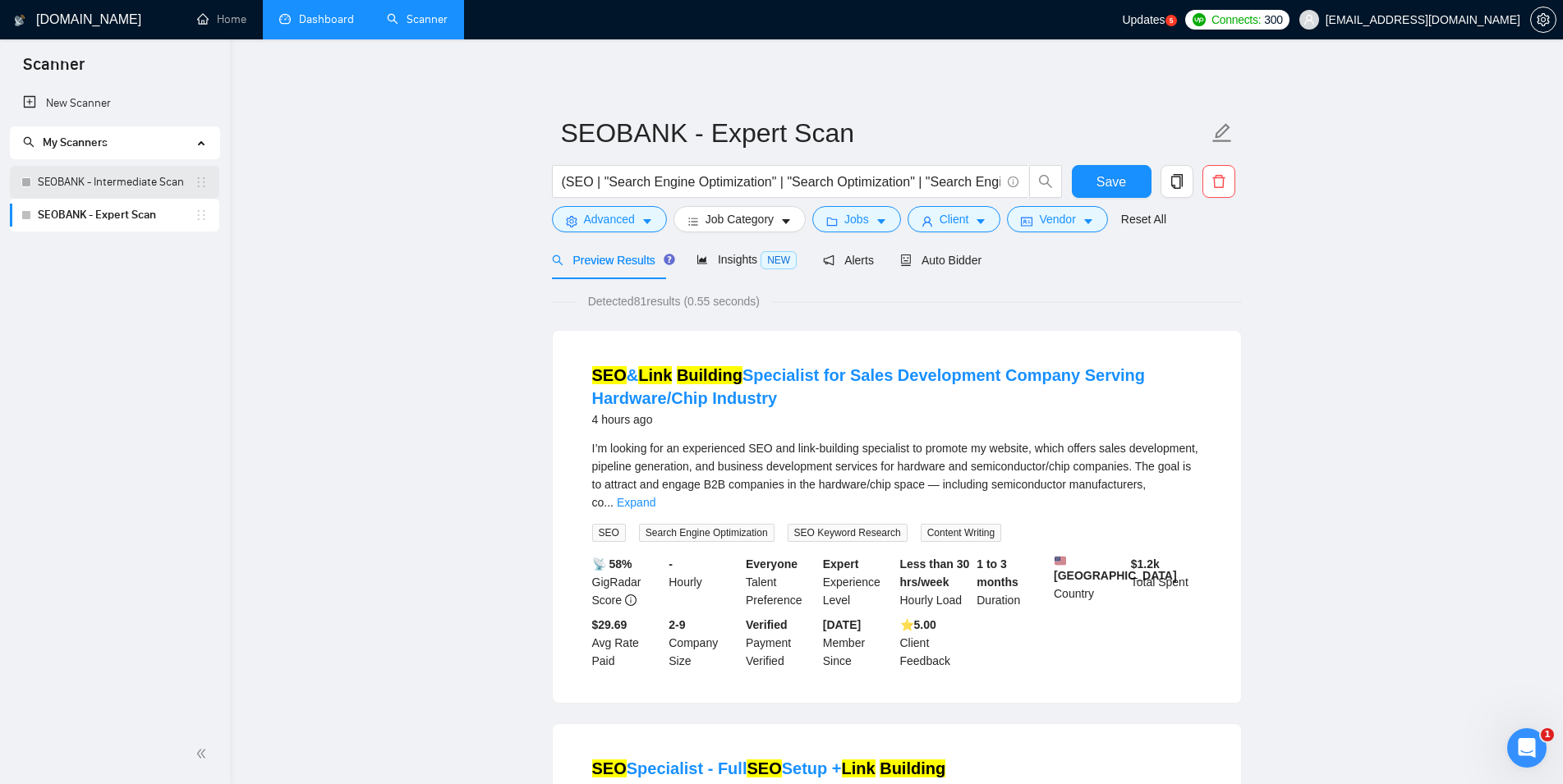
click at [63, 184] on link "SEOBANK - Intermediate Scan" at bounding box center [116, 182] width 157 height 33
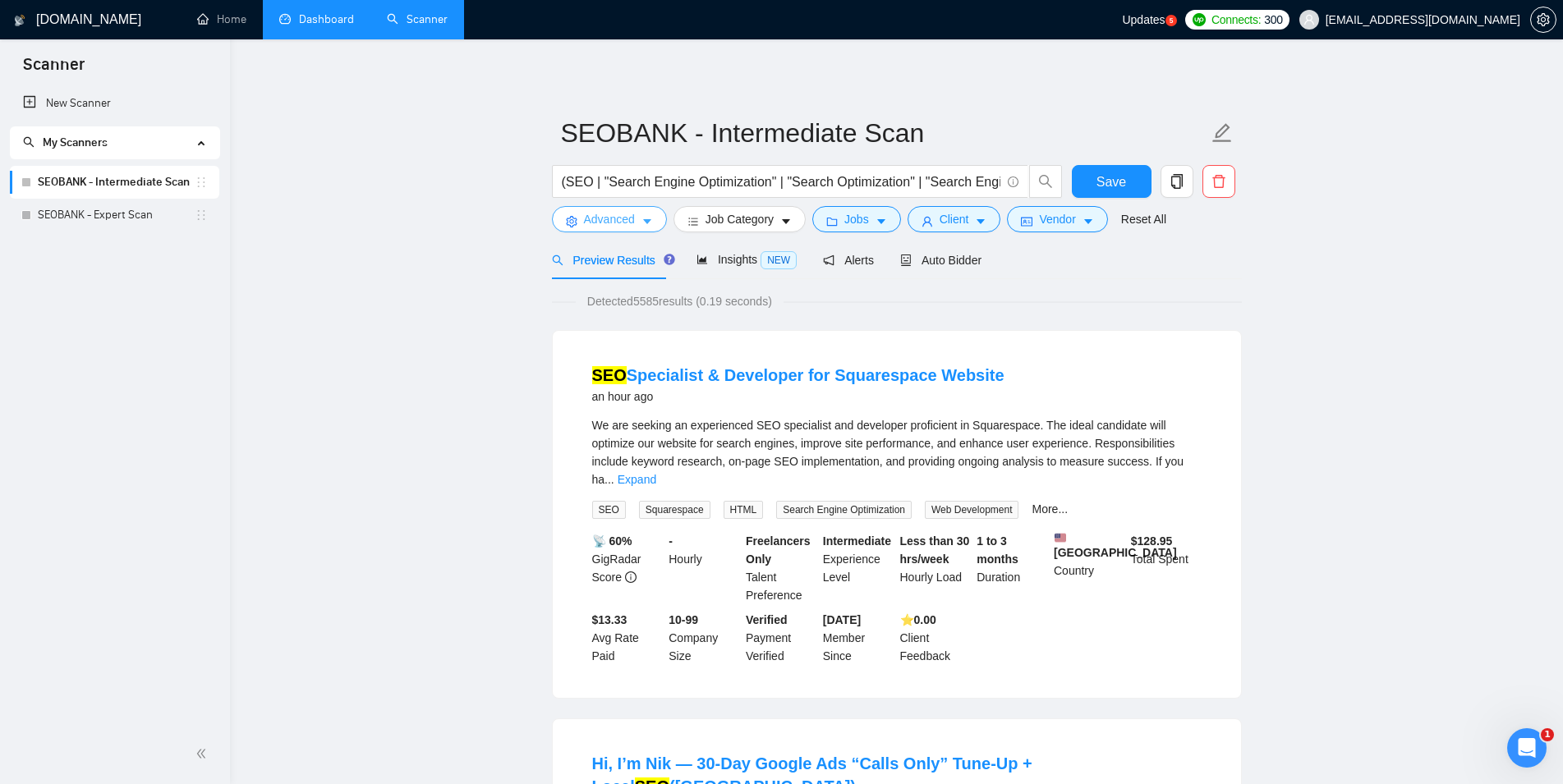
click at [620, 227] on span "Advanced" at bounding box center [609, 219] width 51 height 18
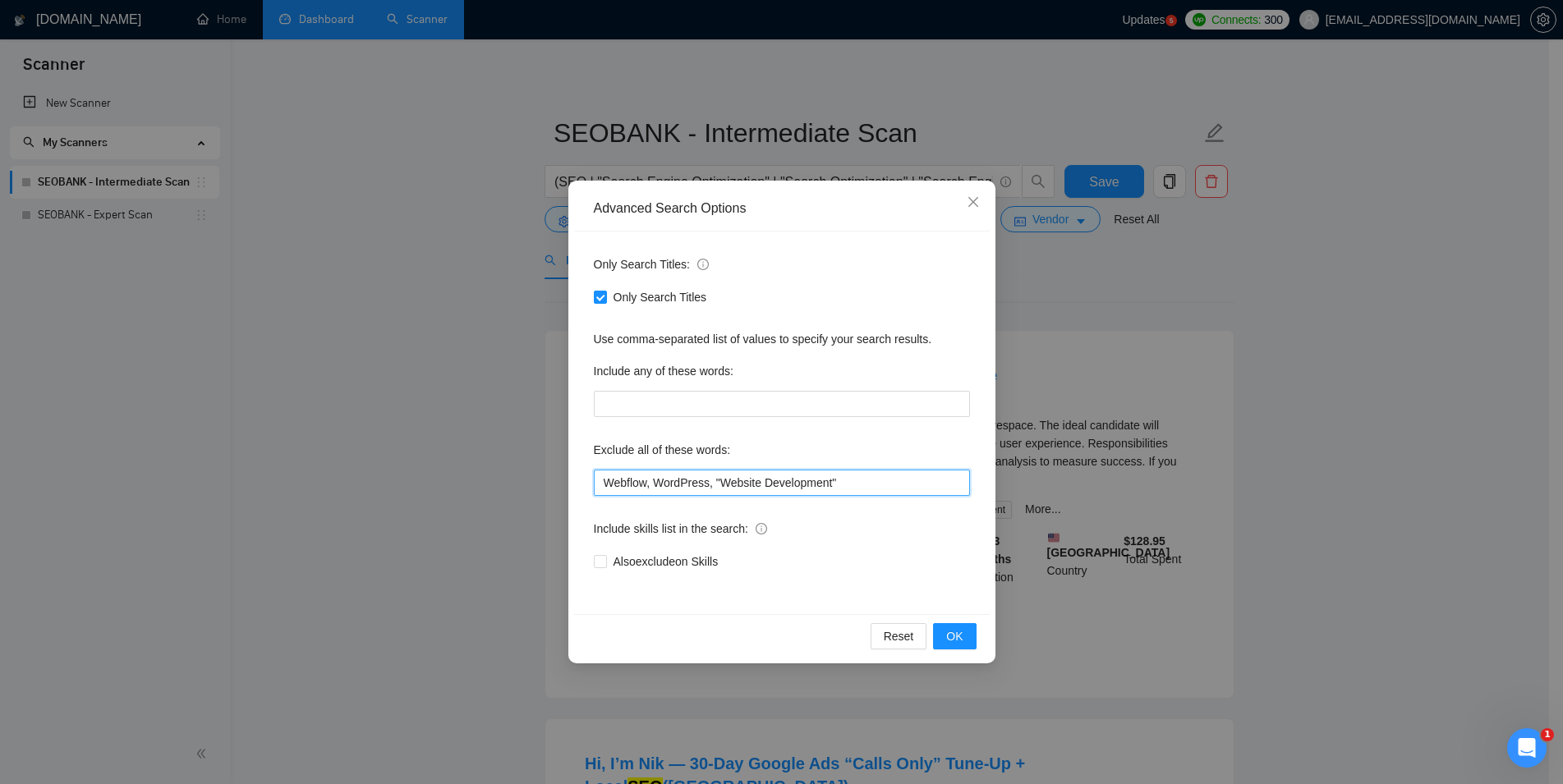
click at [706, 478] on input "Webflow, WordPress, "Website Development"" at bounding box center [782, 482] width 376 height 26
paste input "ix, Weebly, SquareSpace, Jimdo"
type input "Webflow, Wix, Weebly, SquareSpace, Jimdo"
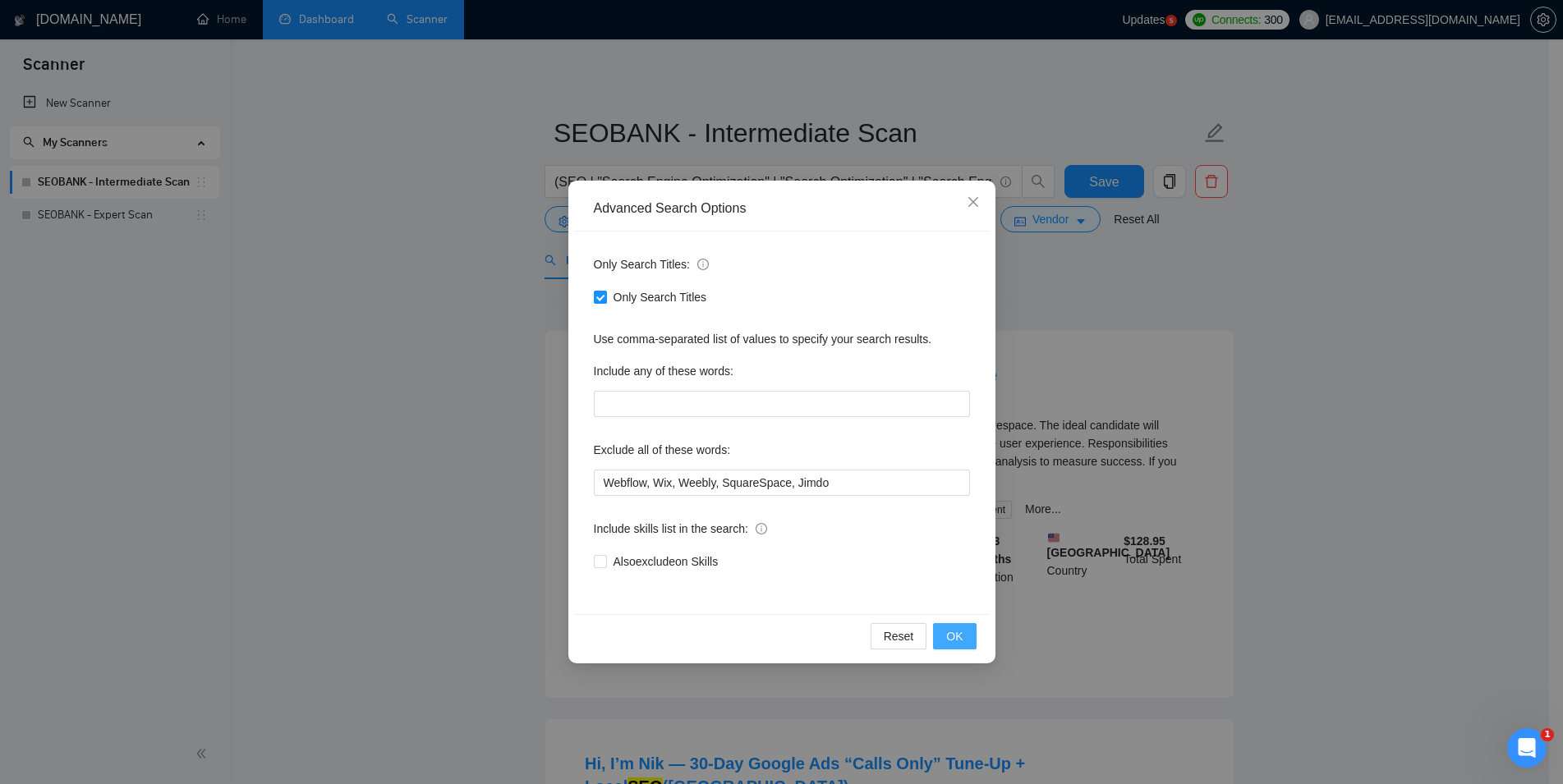
click at [957, 641] on span "OK" at bounding box center [954, 636] width 16 height 18
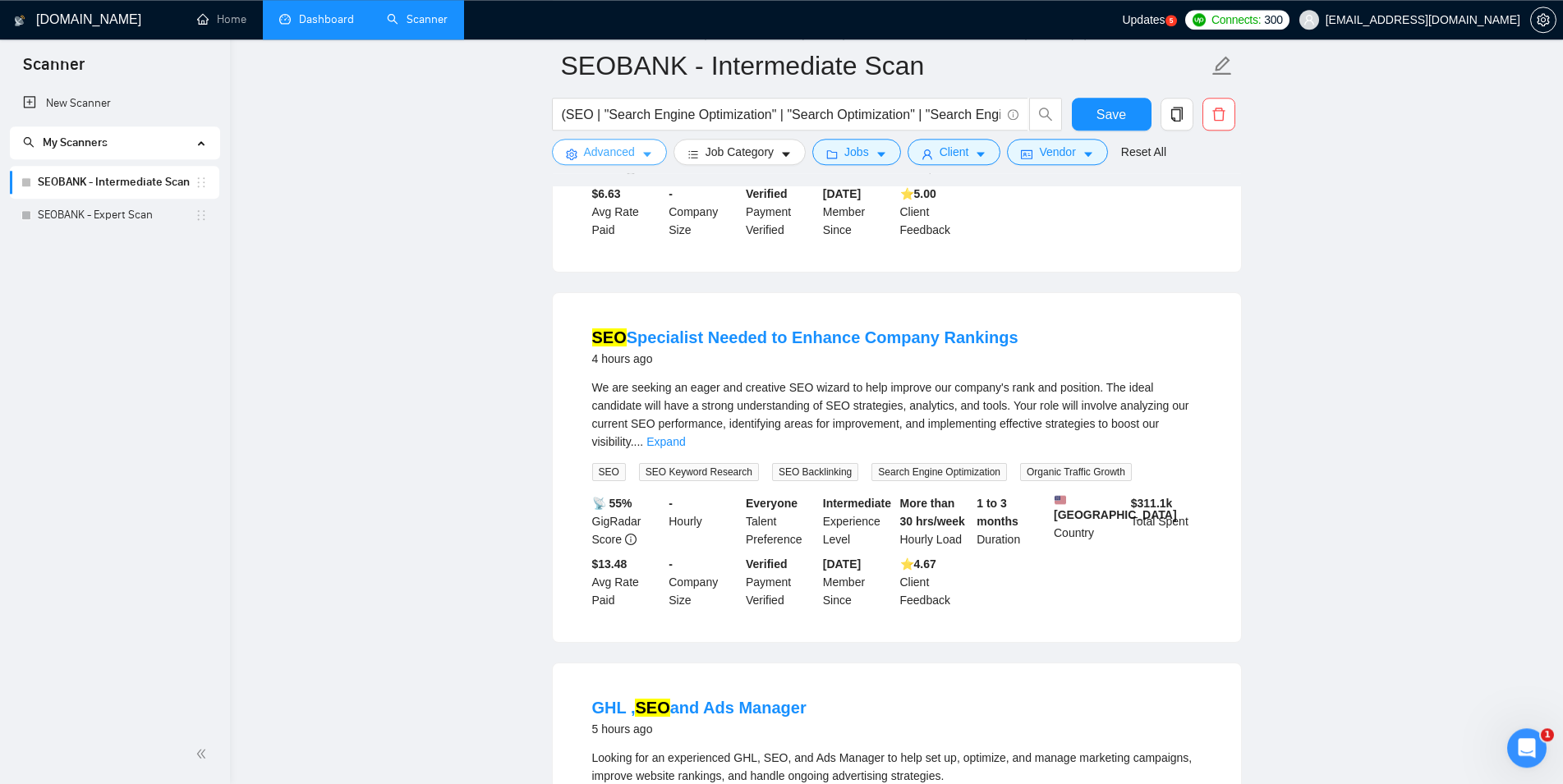
scroll to position [837, 0]
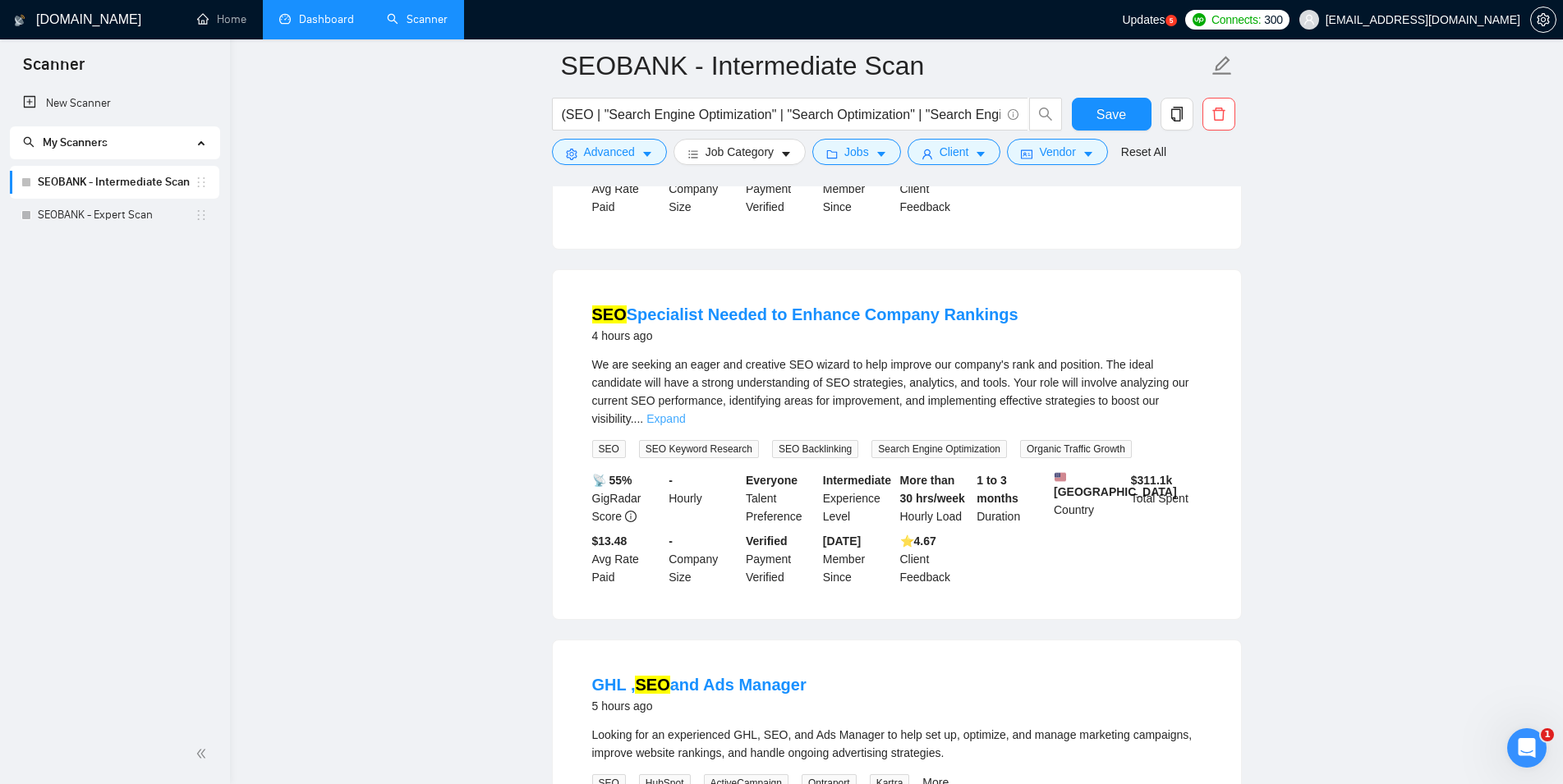
click at [685, 412] on link "Expand" at bounding box center [666, 419] width 39 height 13
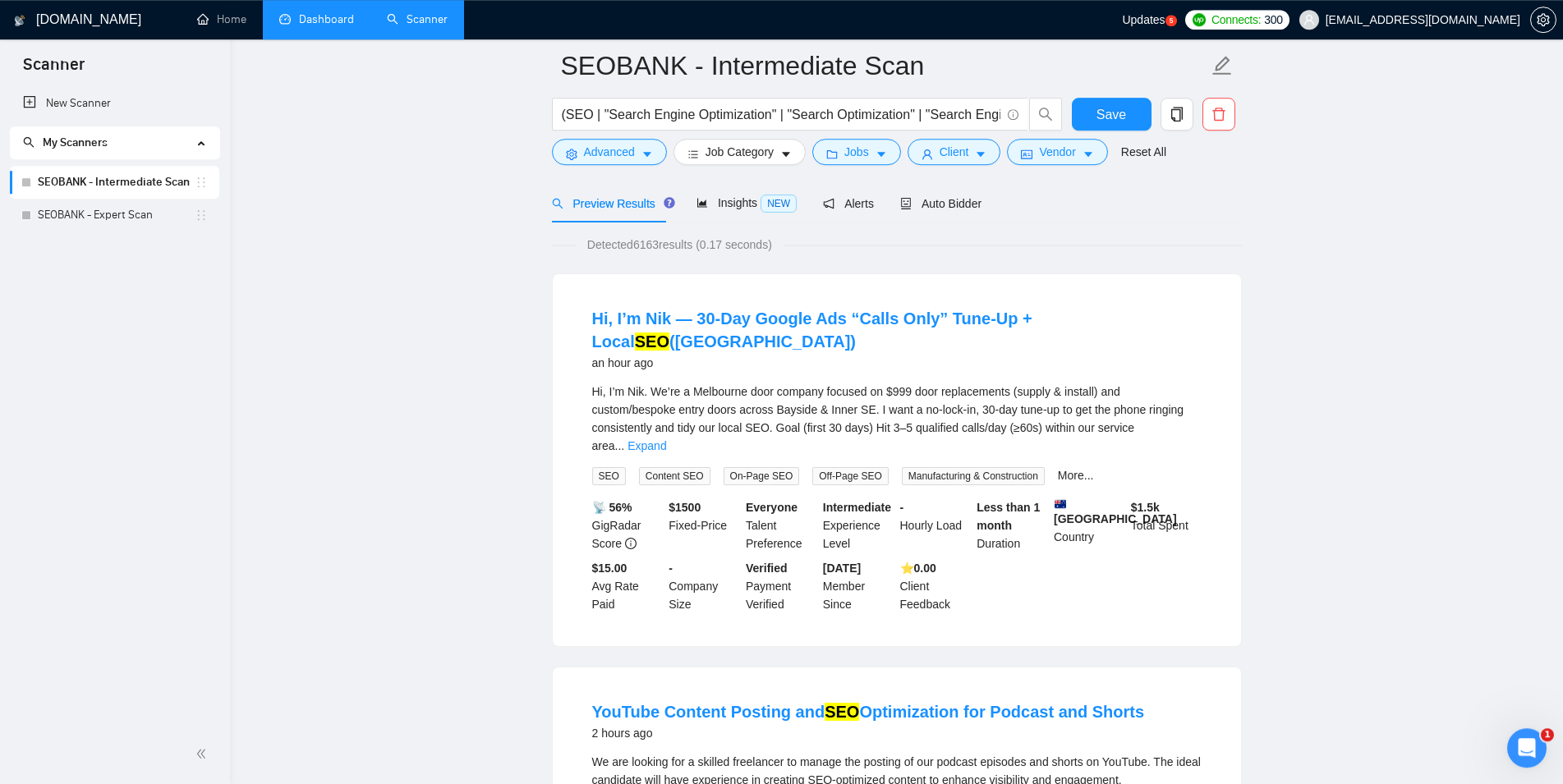
scroll to position [0, 0]
